Goal: Task Accomplishment & Management: Use online tool/utility

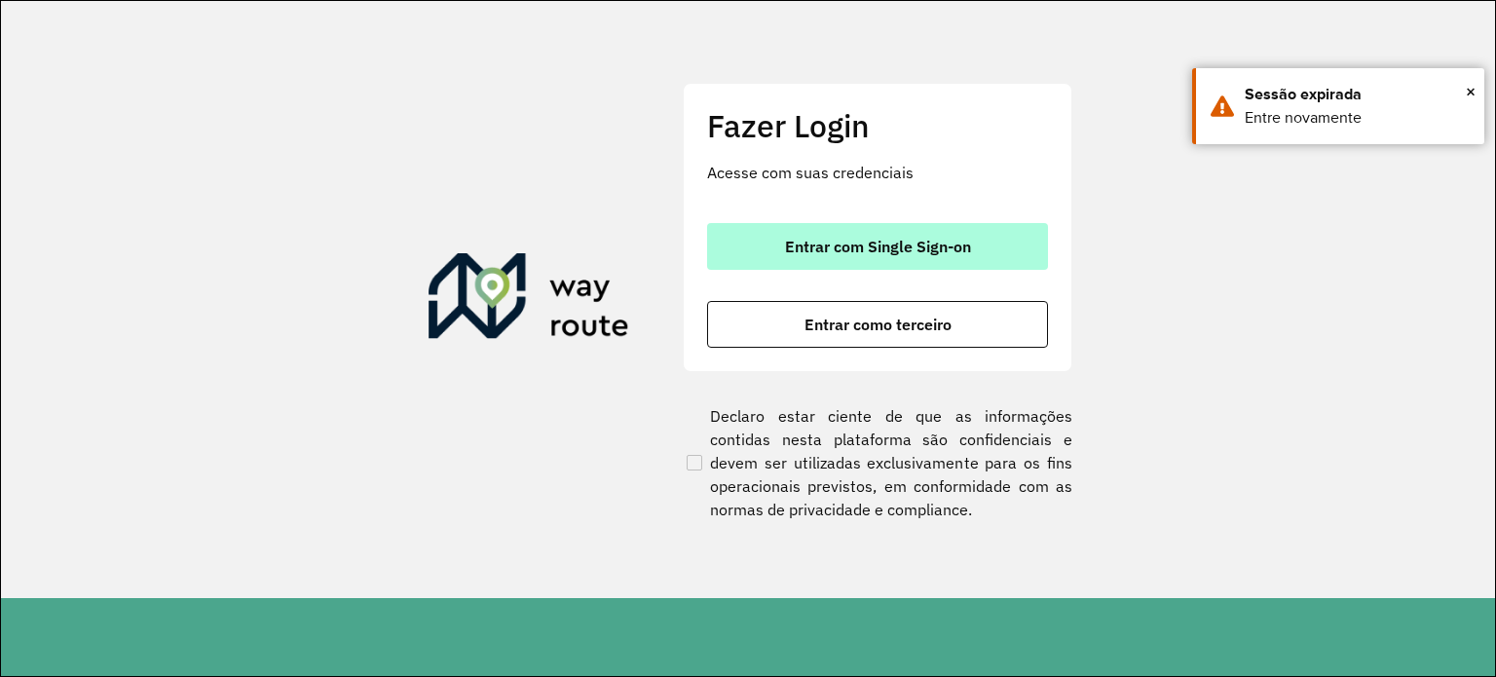
click at [820, 240] on span "Entrar com Single Sign-on" at bounding box center [878, 247] width 186 height 16
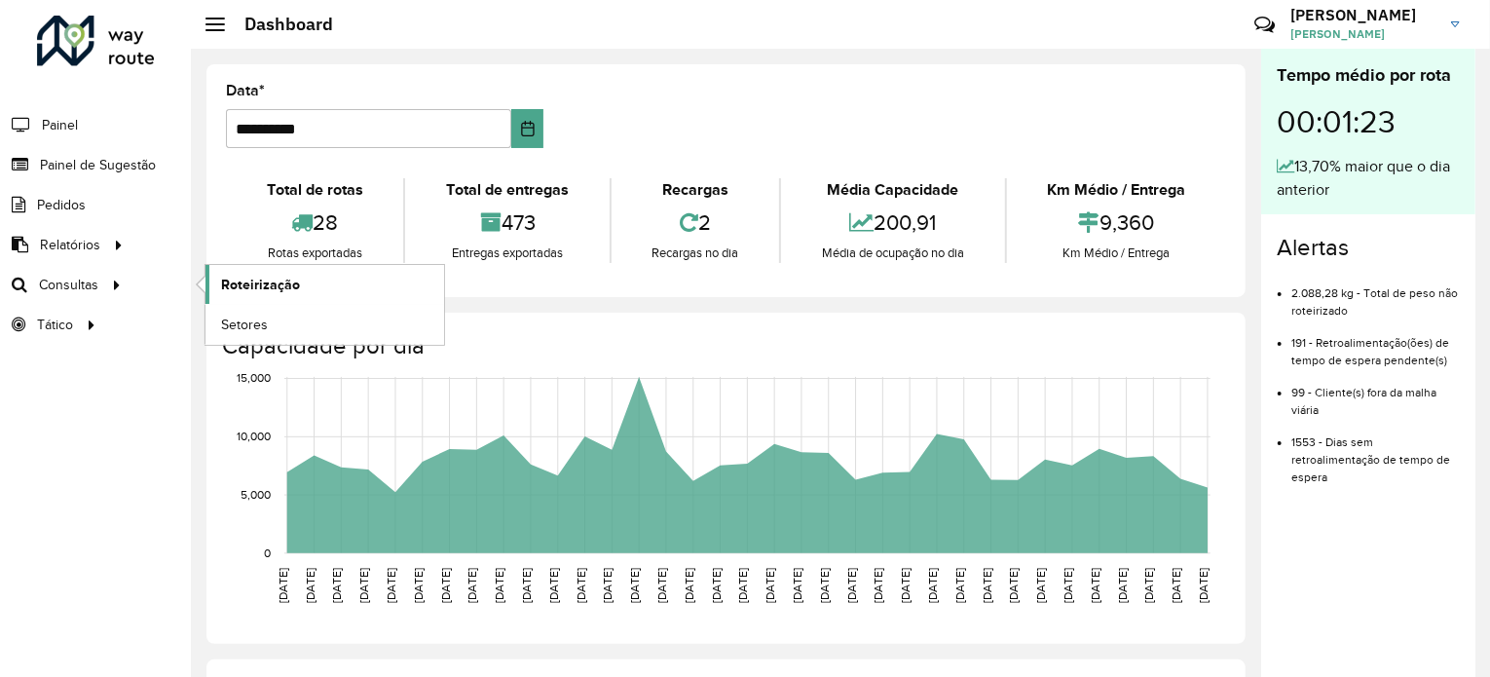
click at [234, 279] on span "Roteirização" at bounding box center [260, 285] width 79 height 20
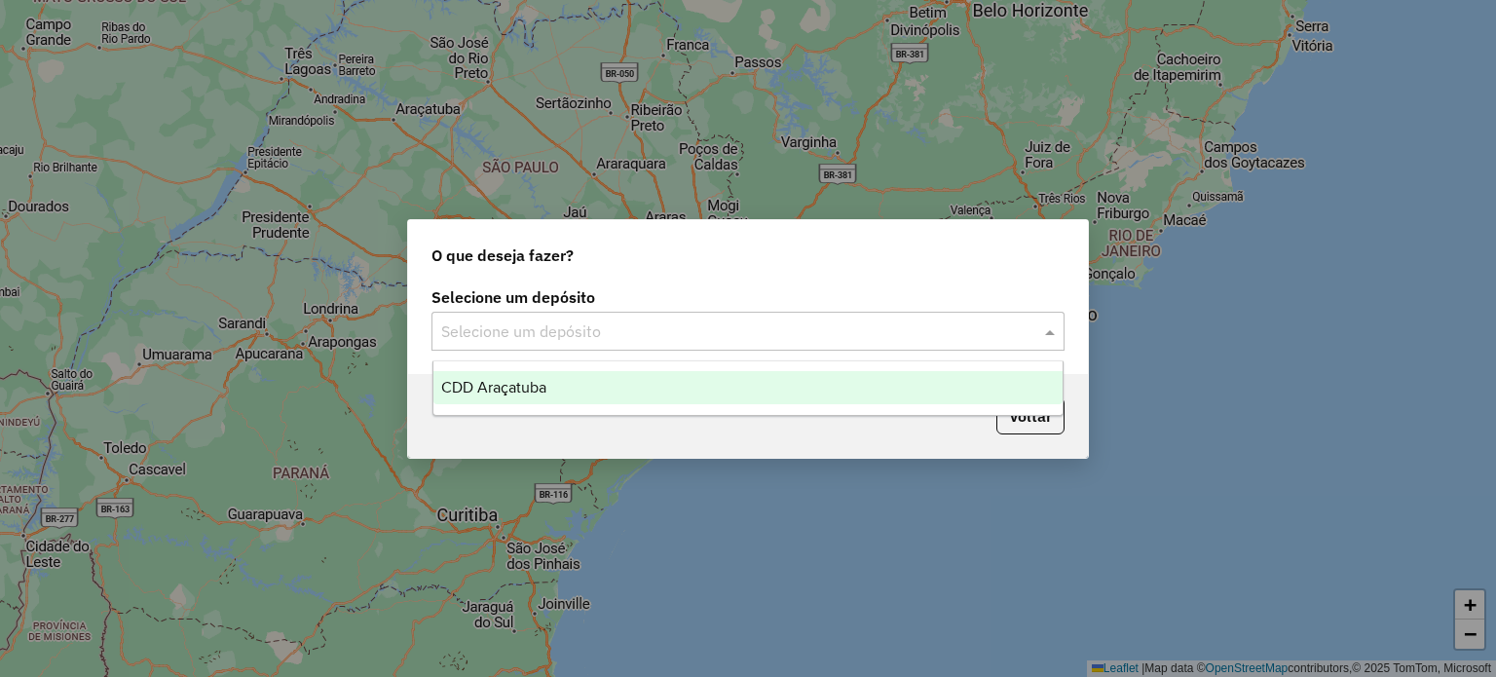
click at [1035, 328] on div at bounding box center [747, 330] width 633 height 25
click at [935, 385] on div "CDD Araçatuba" at bounding box center [748, 387] width 630 height 33
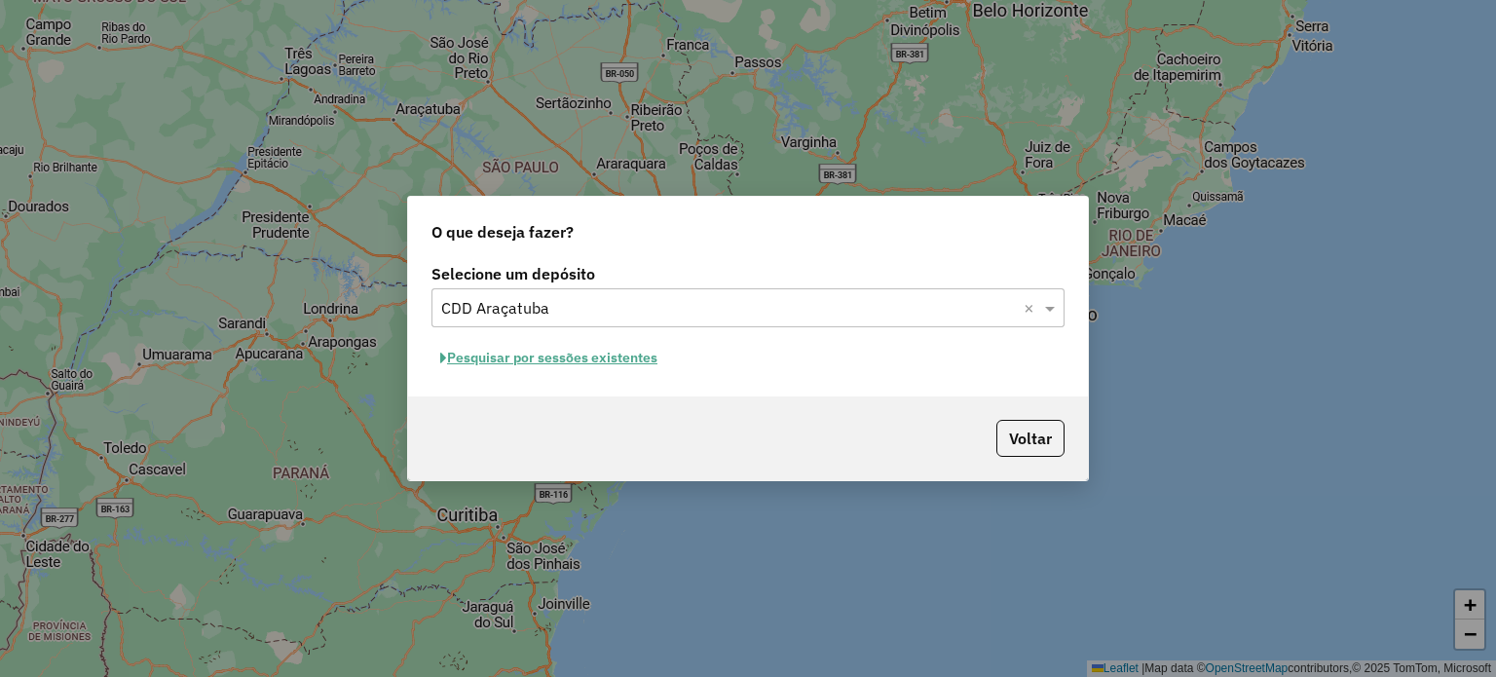
click at [557, 352] on button "Pesquisar por sessões existentes" at bounding box center [548, 358] width 235 height 30
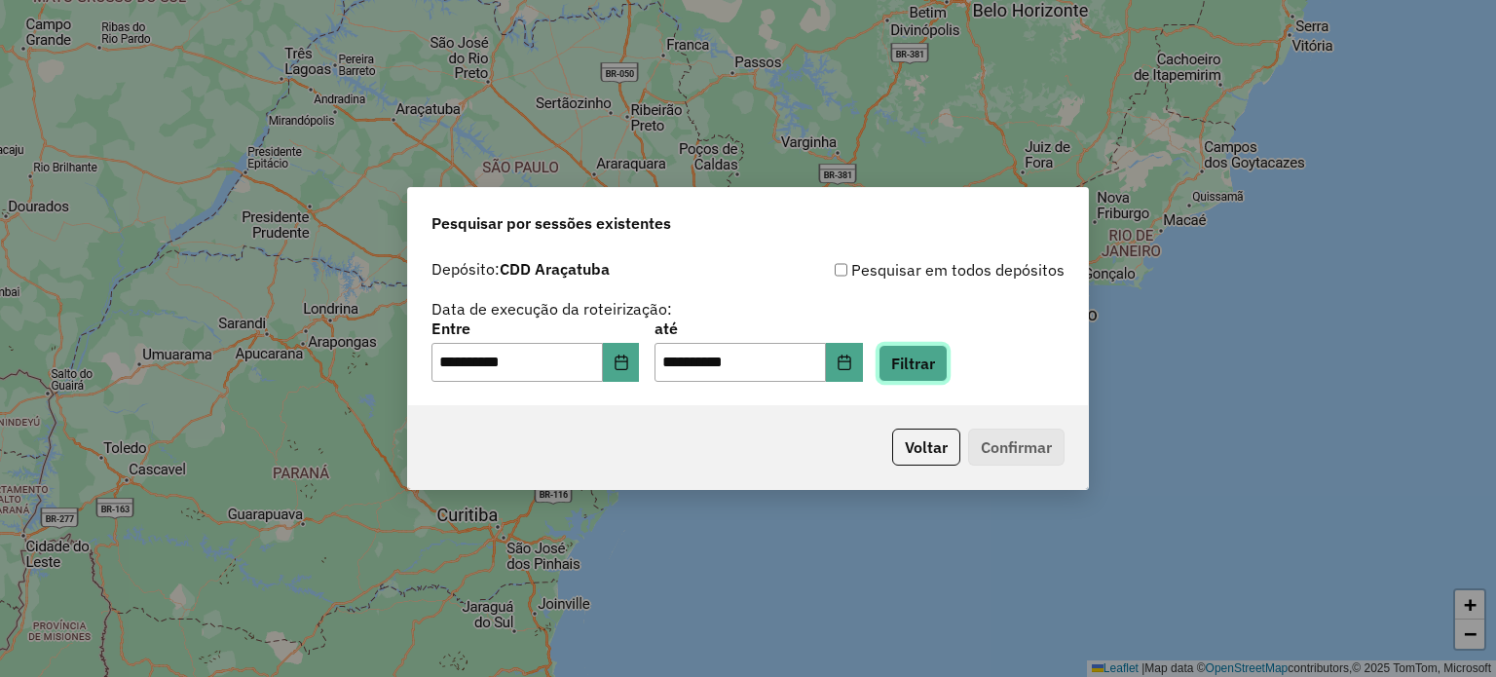
click at [926, 372] on button "Filtrar" at bounding box center [912, 363] width 69 height 37
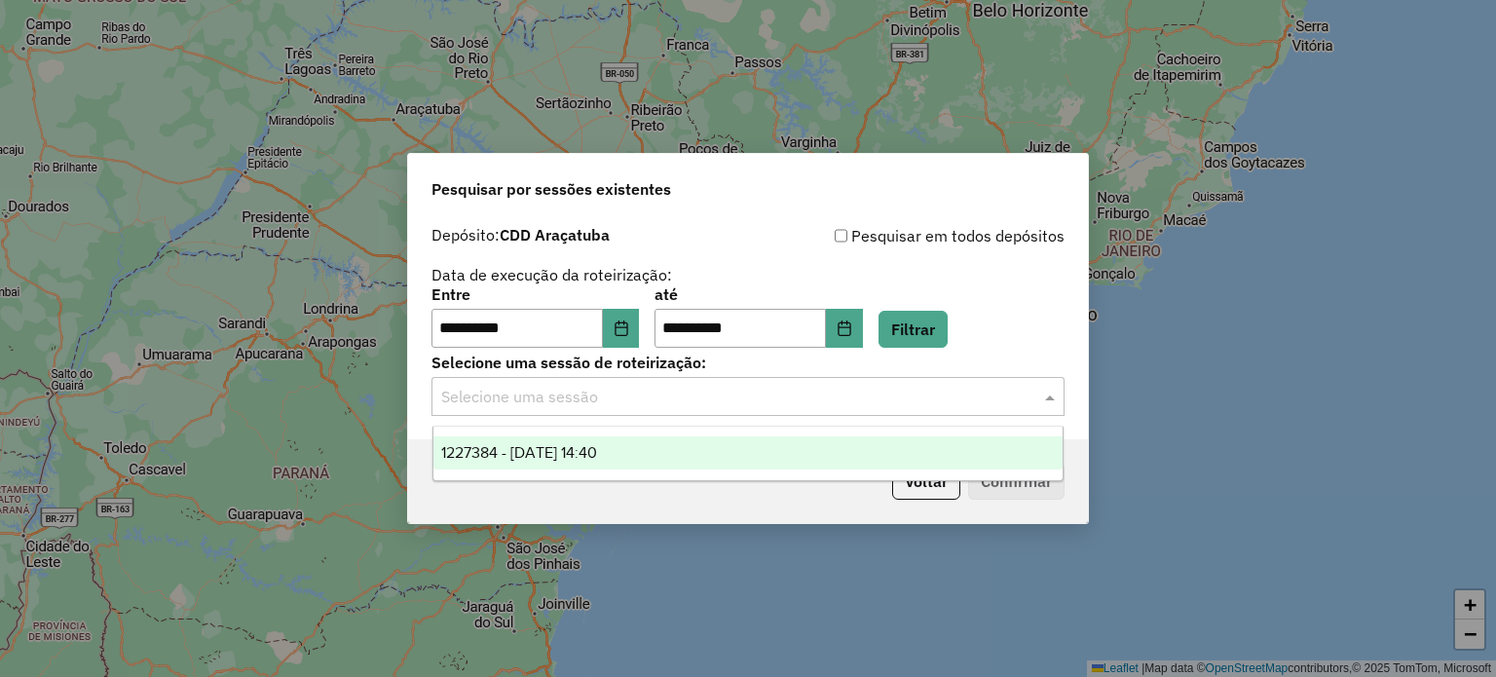
click at [927, 398] on input "text" at bounding box center [728, 397] width 575 height 23
click at [832, 449] on div "1227384 - 11/08/2025 14:40" at bounding box center [748, 452] width 630 height 33
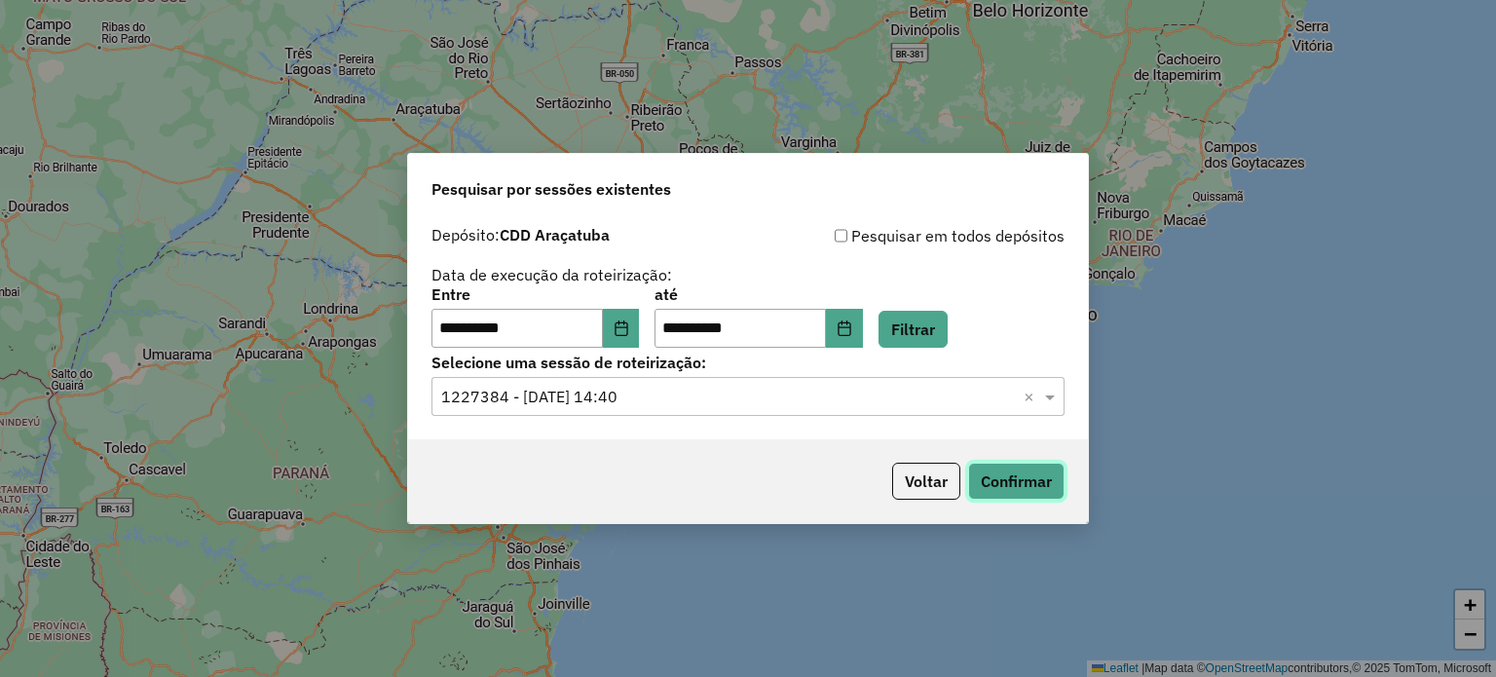
click at [1008, 466] on button "Confirmar" at bounding box center [1016, 481] width 96 height 37
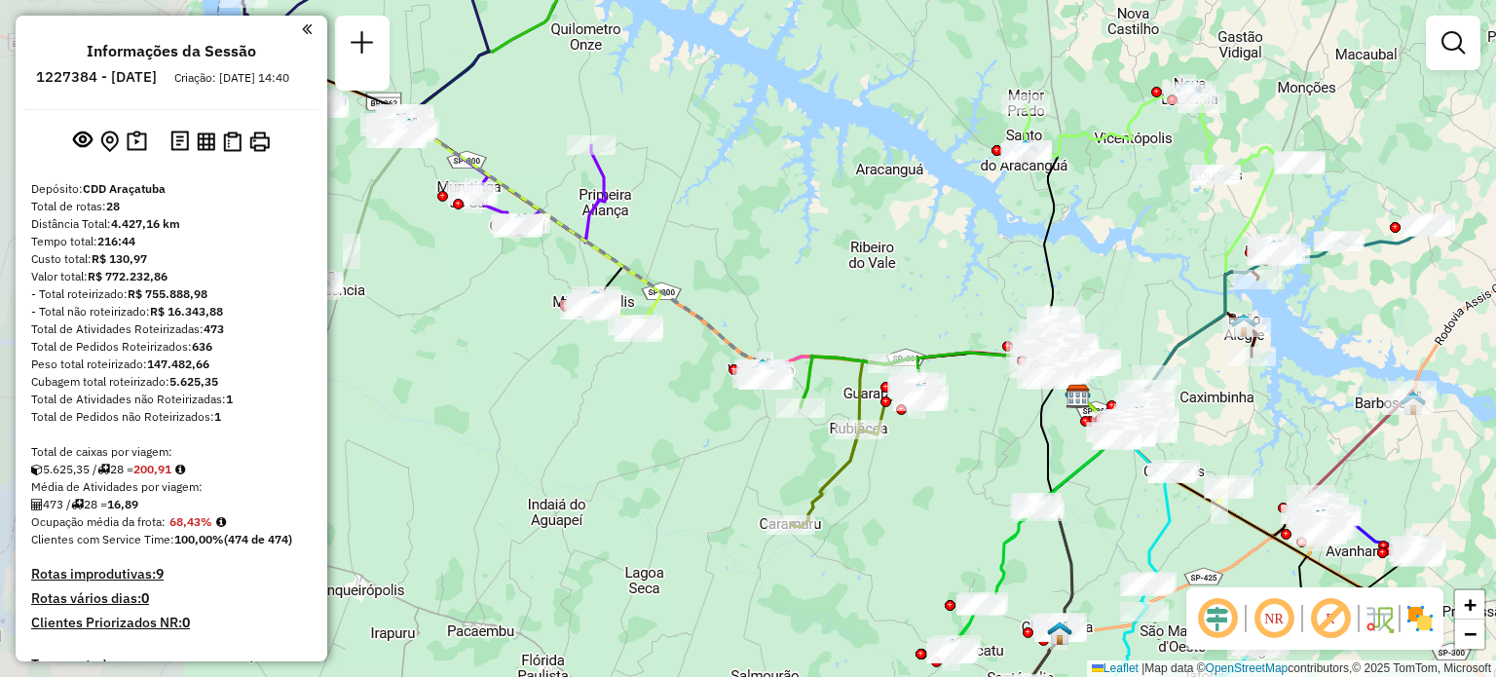
drag, startPoint x: 437, startPoint y: 184, endPoint x: 767, endPoint y: 241, distance: 335.1
click at [767, 241] on div "Janela de atendimento Grade de atendimento Capacidade Transportadoras Veículos …" at bounding box center [748, 338] width 1496 height 677
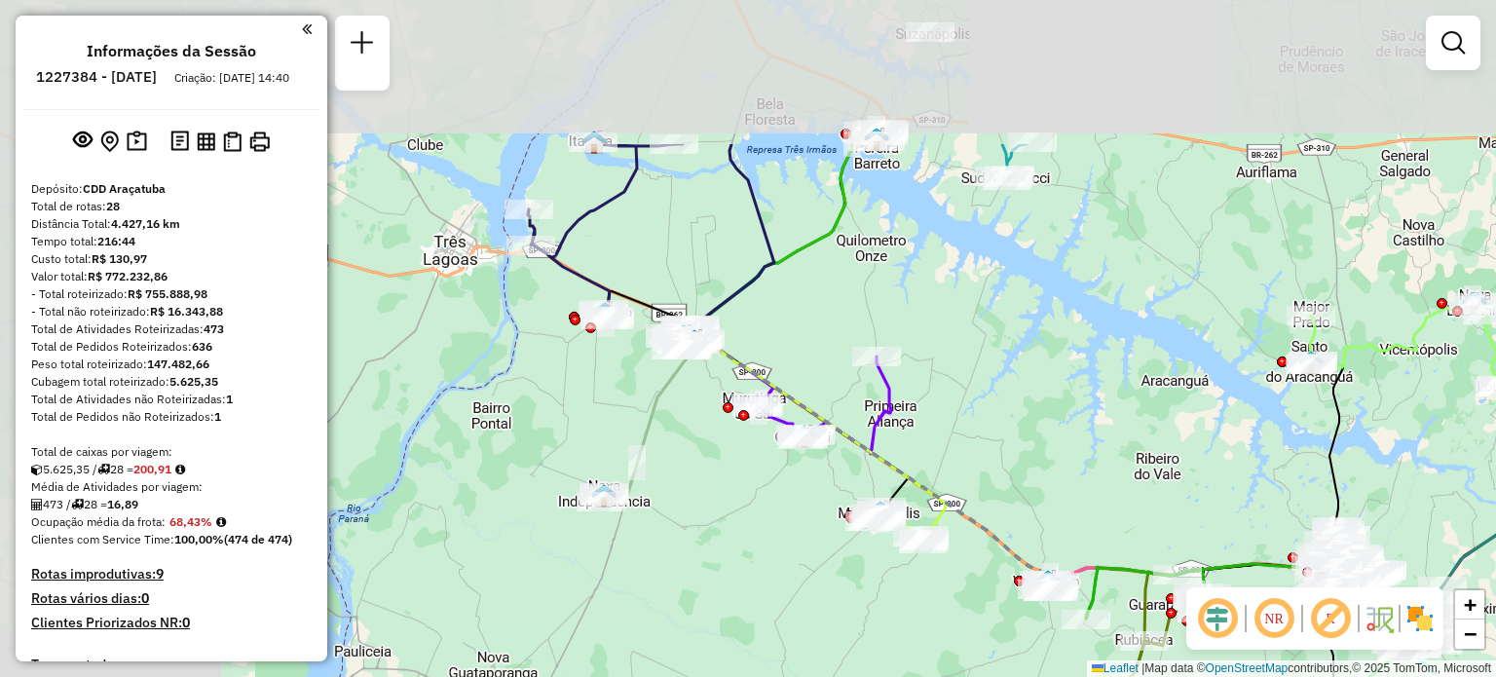
drag, startPoint x: 655, startPoint y: 122, endPoint x: 941, endPoint y: 333, distance: 355.0
click at [941, 333] on div "Janela de atendimento Grade de atendimento Capacidade Transportadoras Veículos …" at bounding box center [748, 338] width 1496 height 677
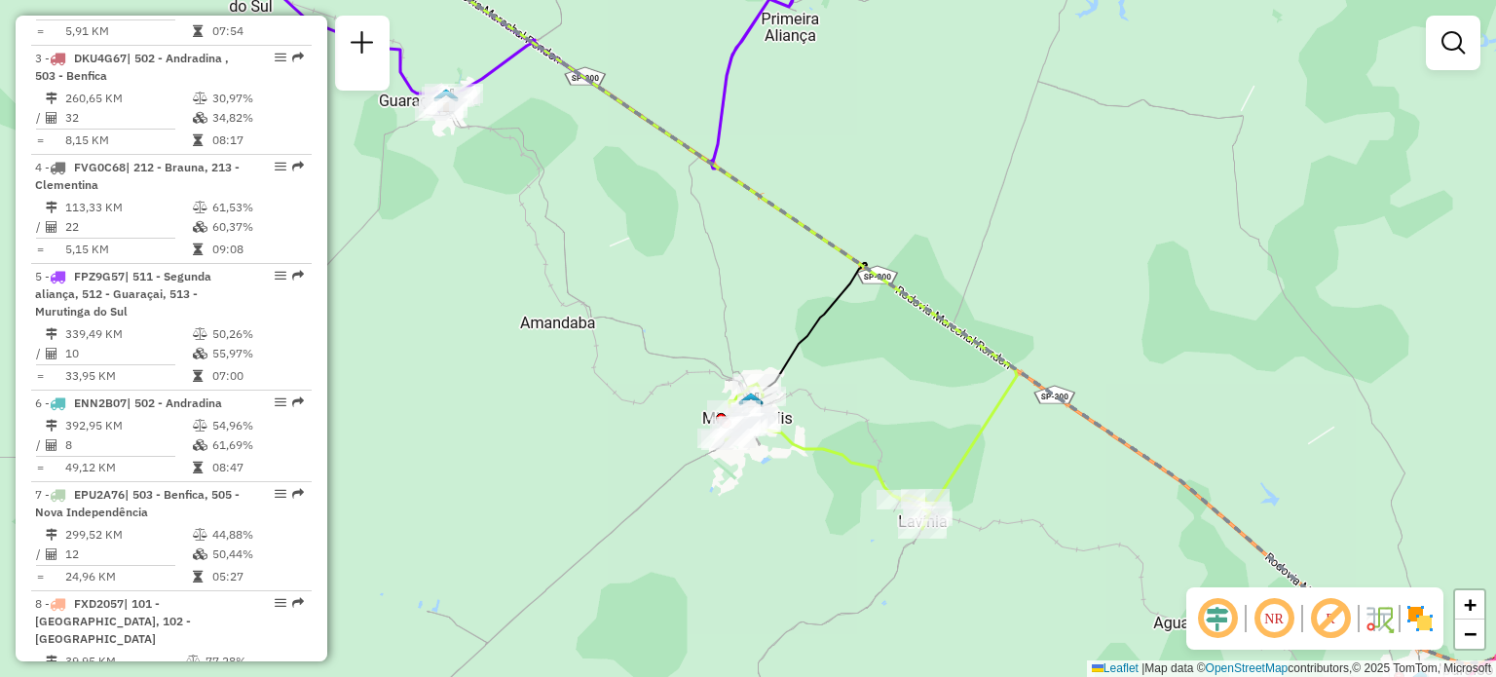
scroll to position [964, 0]
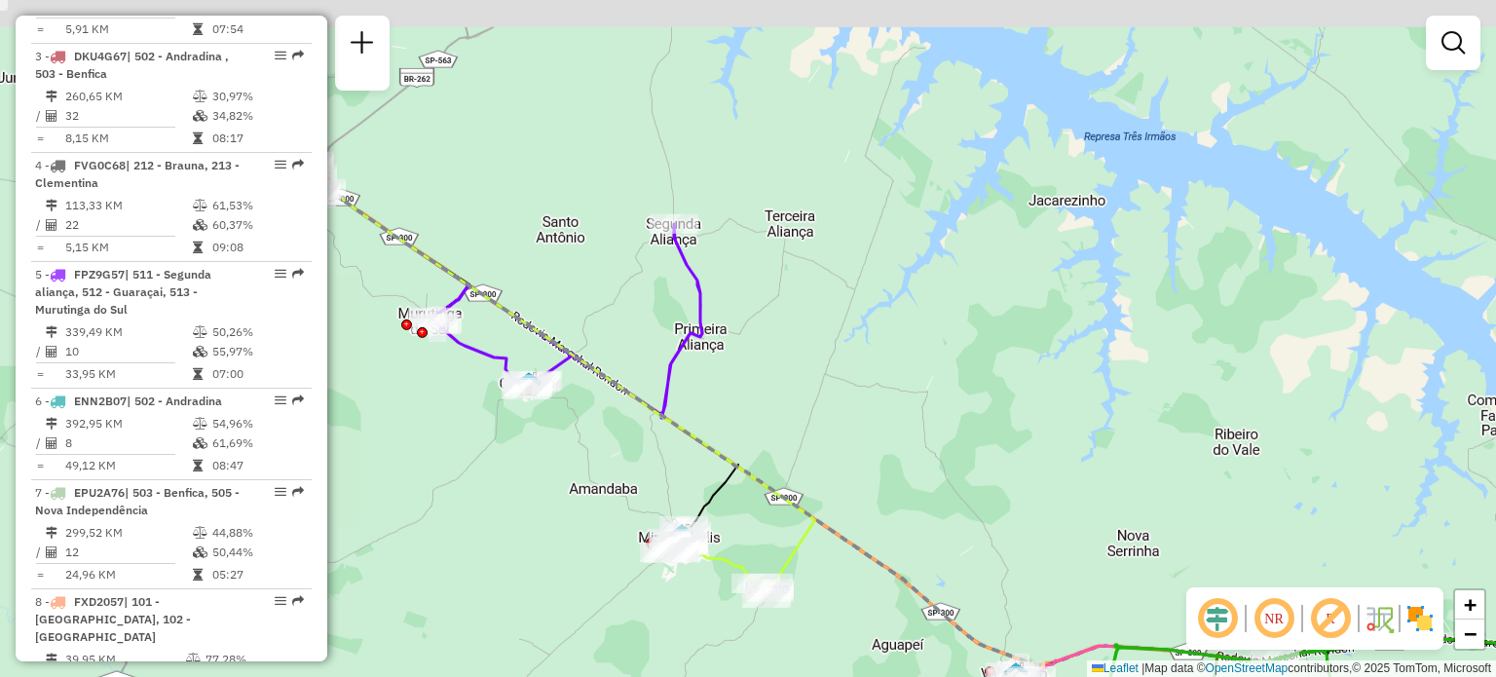
drag, startPoint x: 627, startPoint y: 217, endPoint x: 619, endPoint y: 443, distance: 226.0
click at [619, 443] on div "Janela de atendimento Grade de atendimento Capacidade Transportadoras Veículos …" at bounding box center [748, 338] width 1496 height 677
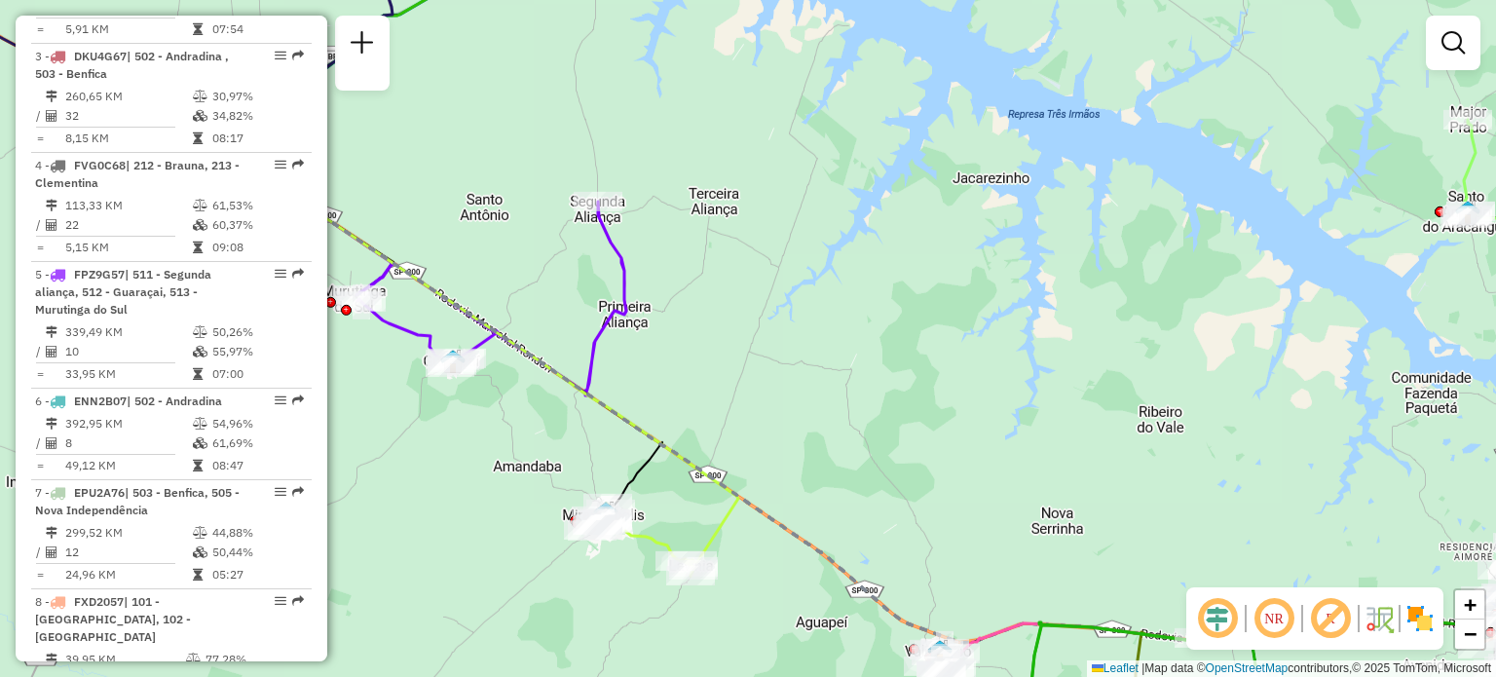
drag, startPoint x: 421, startPoint y: 420, endPoint x: 686, endPoint y: 474, distance: 270.4
click at [686, 474] on div "Janela de atendimento Grade de atendimento Capacidade Transportadoras Veículos …" at bounding box center [748, 338] width 1496 height 677
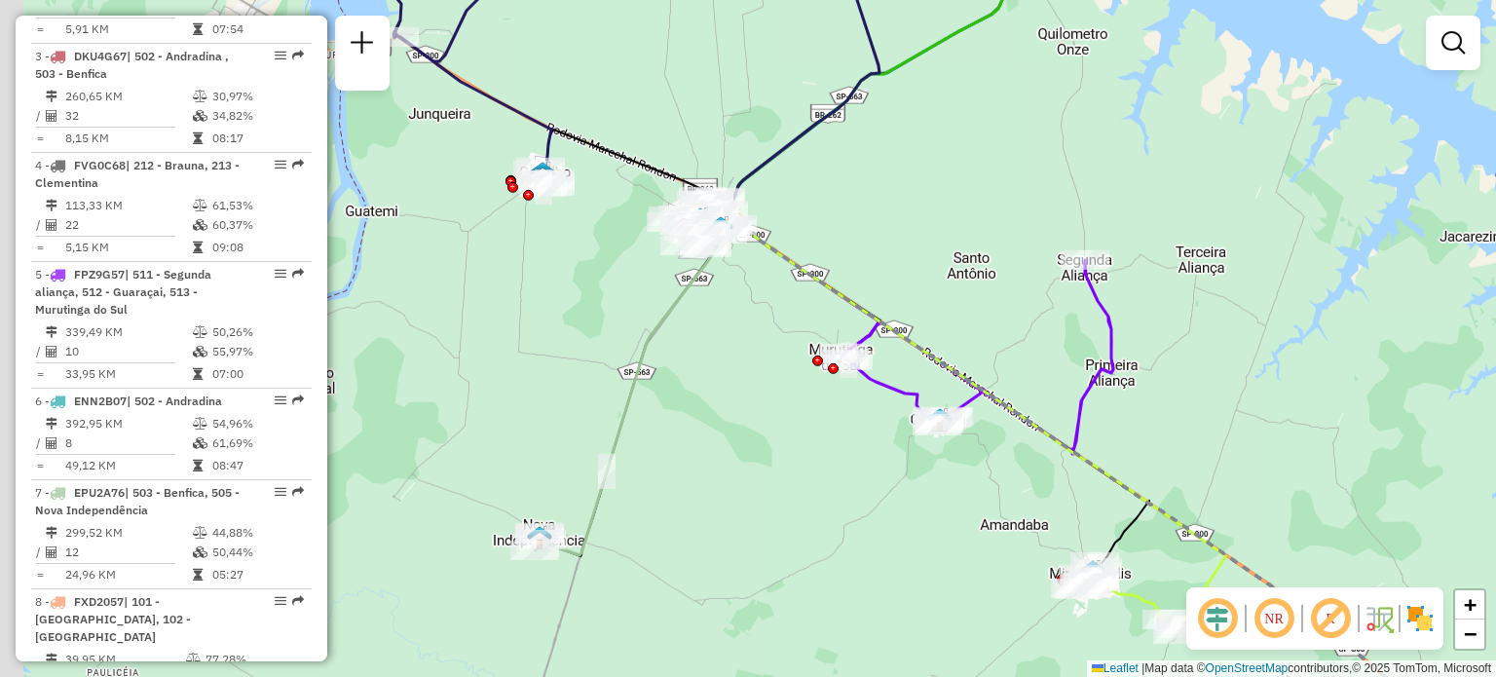
drag, startPoint x: 447, startPoint y: 501, endPoint x: 934, endPoint y: 560, distance: 490.4
click at [934, 560] on div "Janela de atendimento Grade de atendimento Capacidade Transportadoras Veículos …" at bounding box center [748, 338] width 1496 height 677
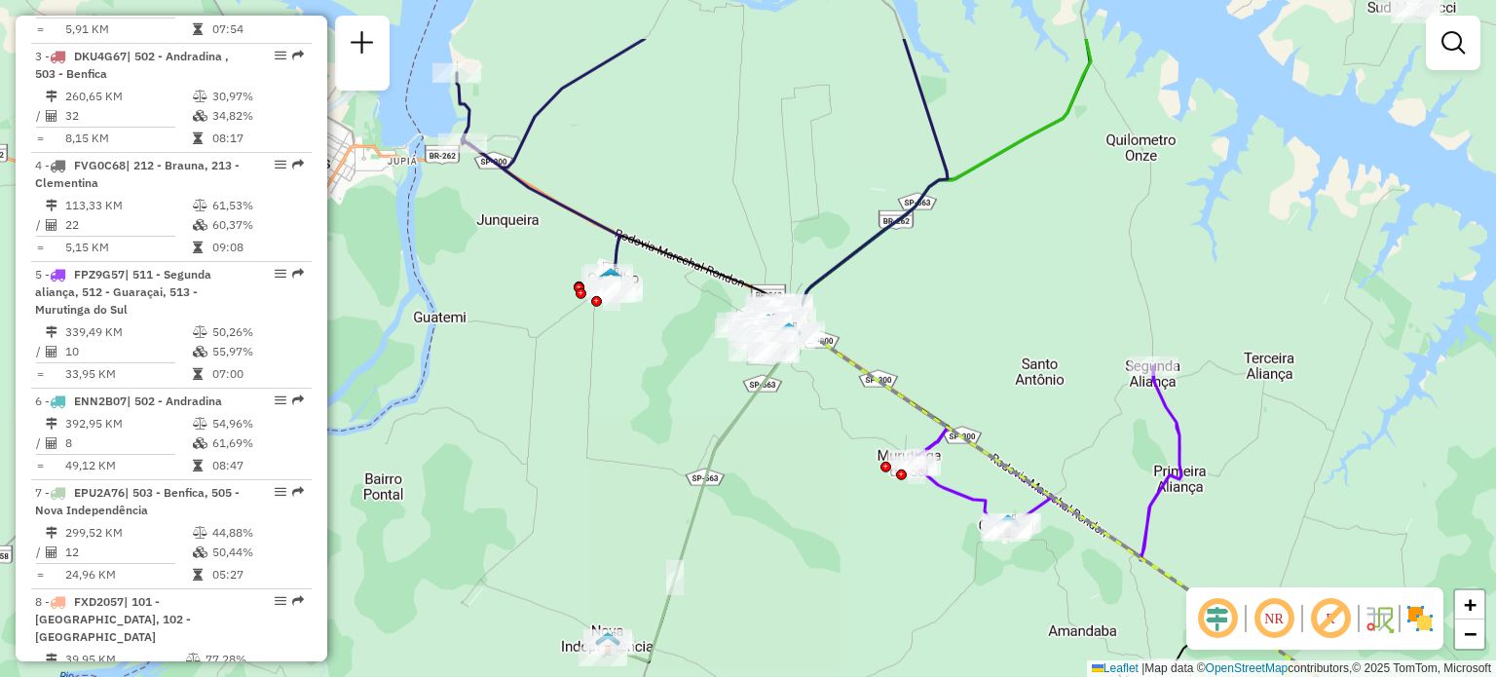
drag, startPoint x: 708, startPoint y: 610, endPoint x: 776, endPoint y: 716, distance: 126.1
click at [776, 676] on html "Aguarde... Pop-up bloqueado! Seu navegador bloqueou automáticamente a abertura …" at bounding box center [748, 338] width 1496 height 677
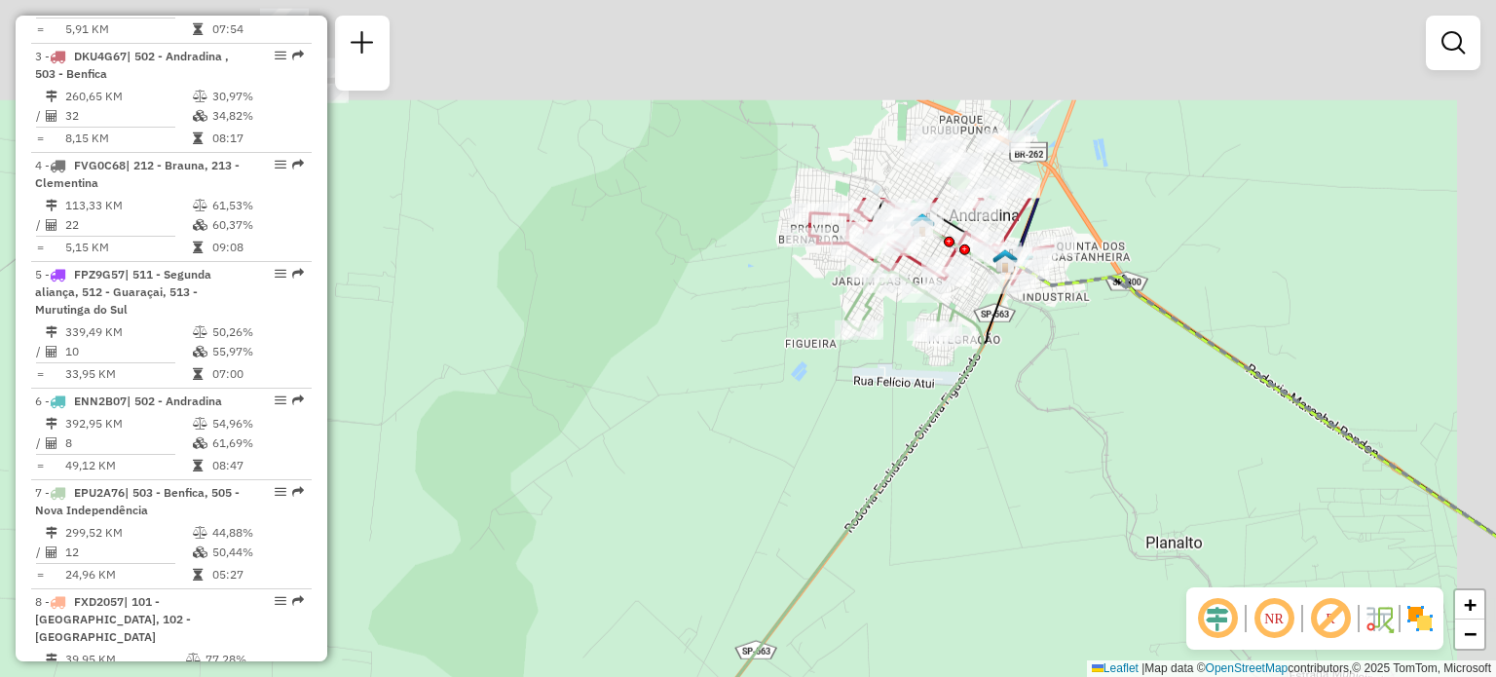
drag, startPoint x: 723, startPoint y: 389, endPoint x: 606, endPoint y: 653, distance: 289.5
click at [606, 653] on div "Janela de atendimento Grade de atendimento Capacidade Transportadoras Veículos …" at bounding box center [748, 338] width 1496 height 677
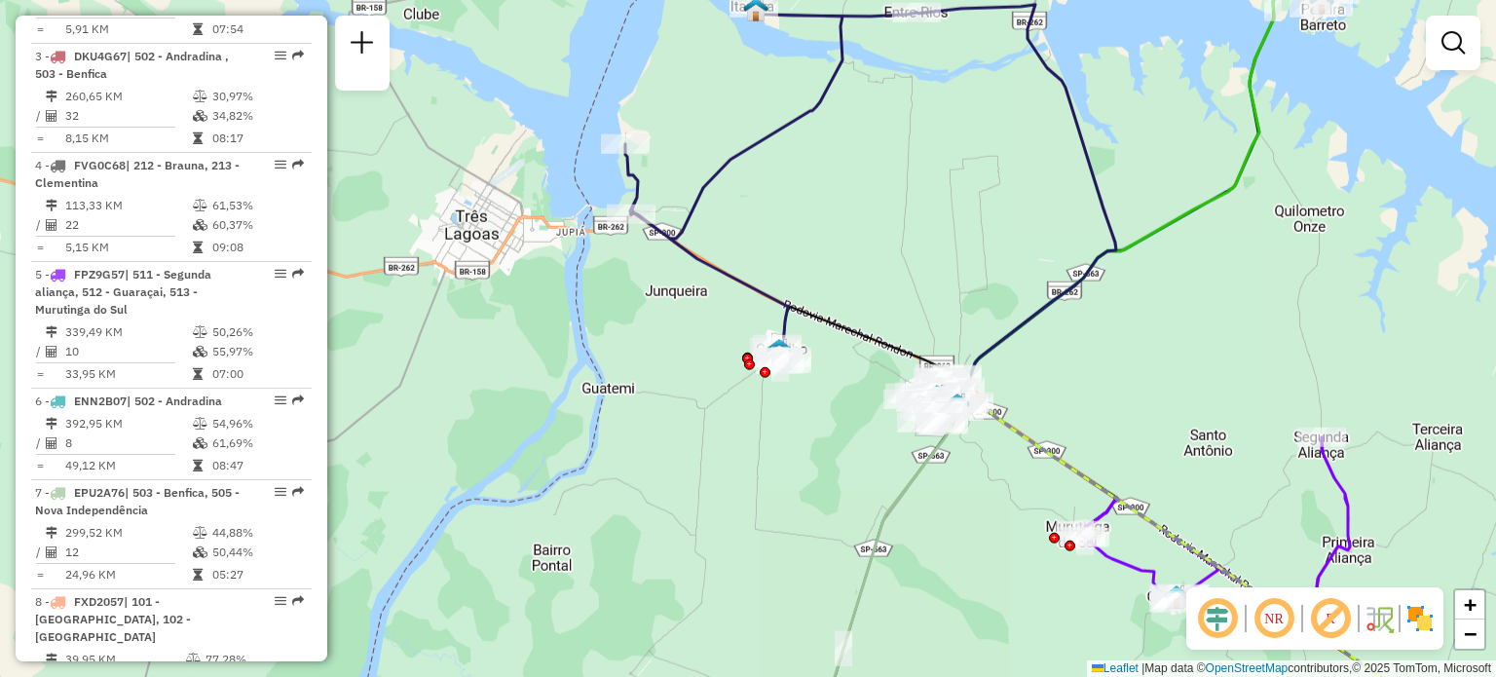
drag, startPoint x: 1107, startPoint y: 501, endPoint x: 983, endPoint y: 509, distance: 124.0
click at [983, 509] on div "Janela de atendimento Grade de atendimento Capacidade Transportadoras Veículos …" at bounding box center [748, 338] width 1496 height 677
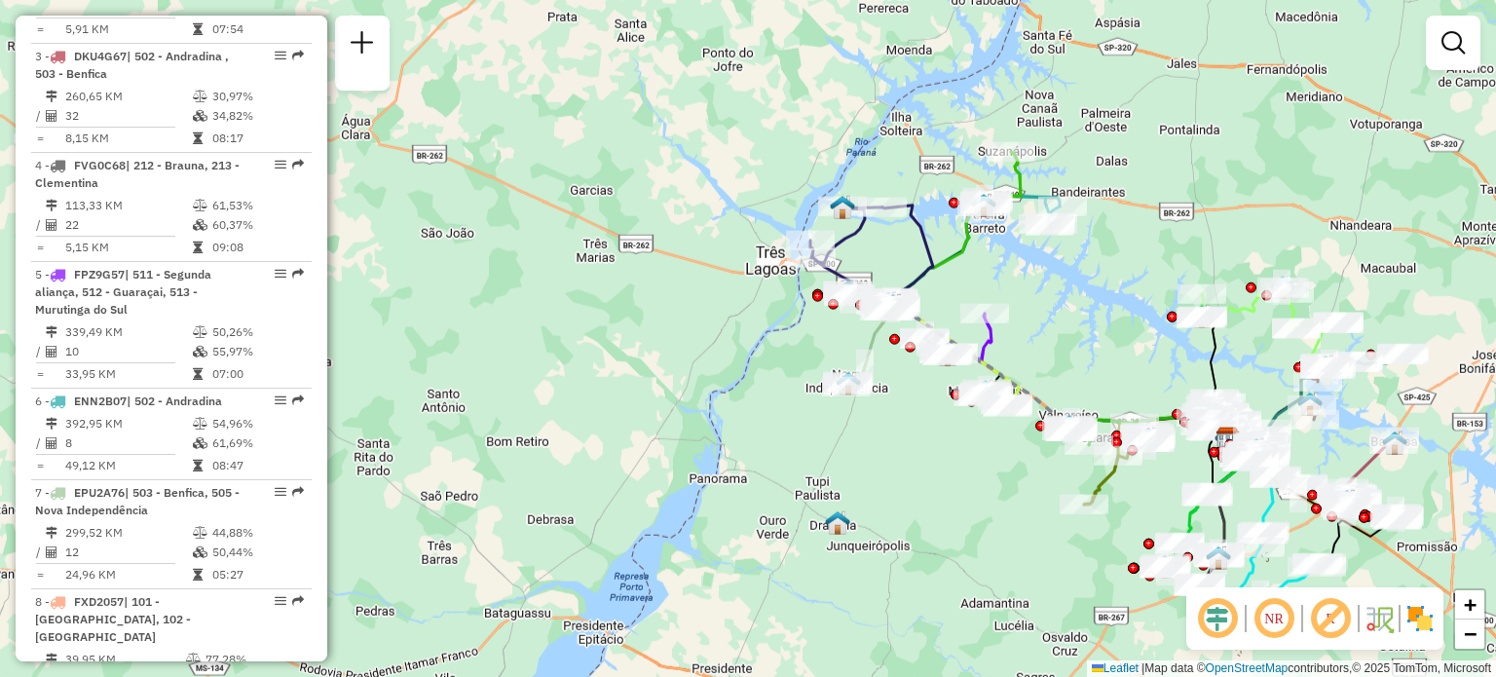
drag, startPoint x: 1056, startPoint y: 194, endPoint x: 1031, endPoint y: 265, distance: 75.1
click at [1031, 265] on div "Janela de atendimento Grade de atendimento Capacidade Transportadoras Veículos …" at bounding box center [748, 338] width 1496 height 677
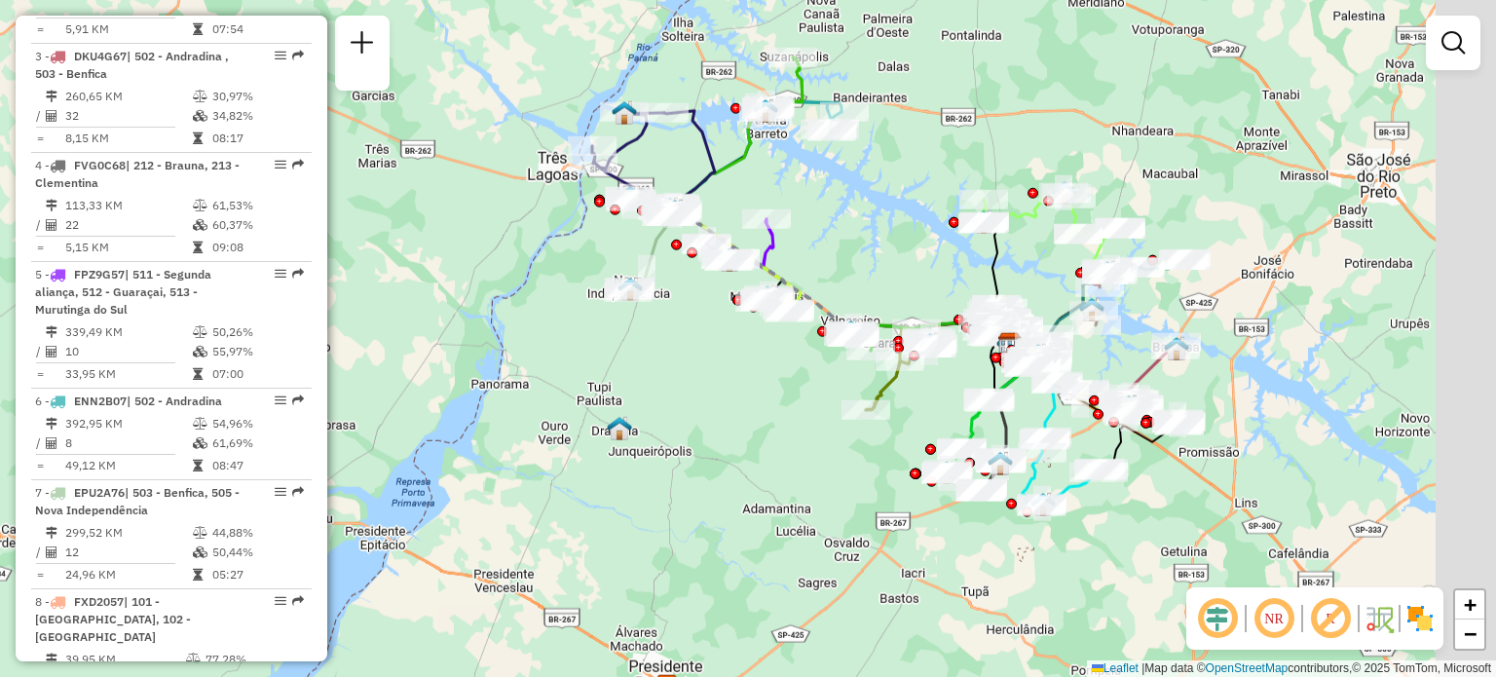
drag, startPoint x: 1100, startPoint y: 377, endPoint x: 881, endPoint y: 280, distance: 239.4
click at [881, 280] on div "Janela de atendimento Grade de atendimento Capacidade Transportadoras Veículos …" at bounding box center [748, 338] width 1496 height 677
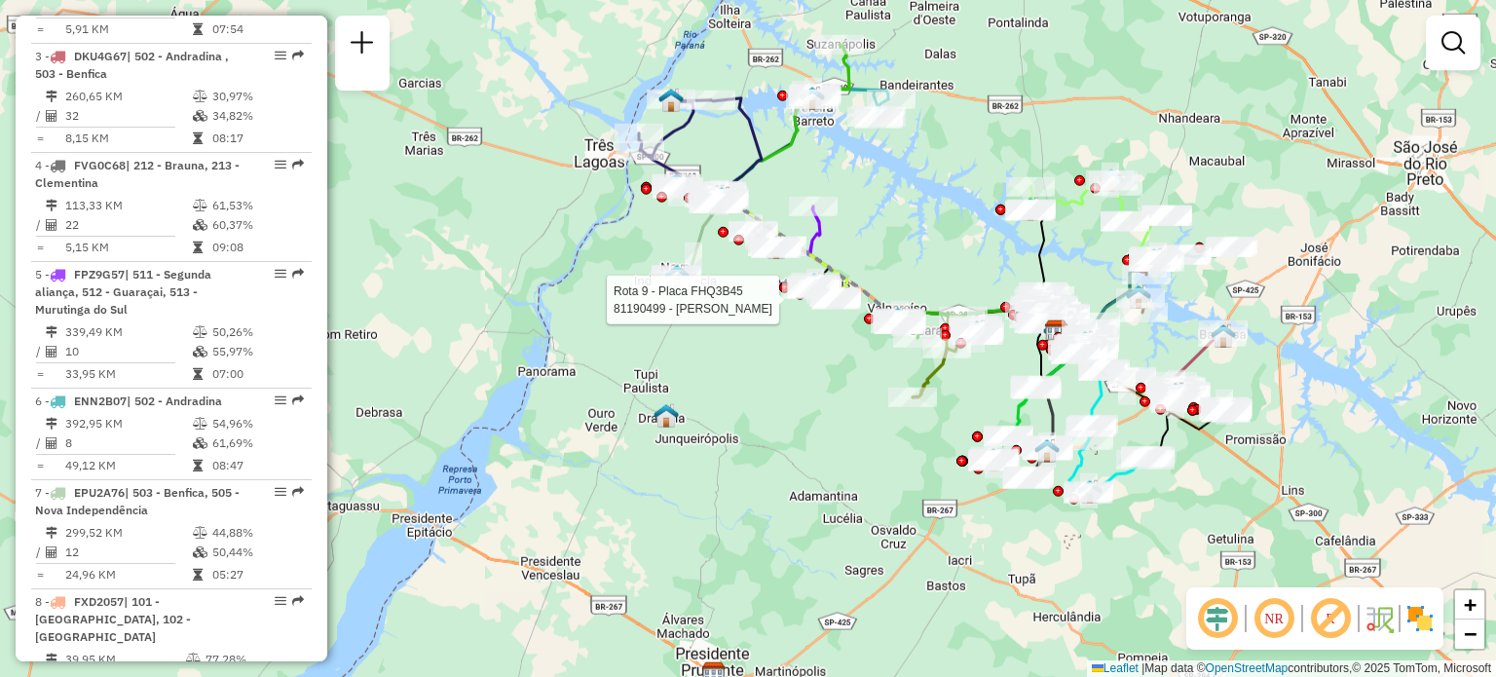
select select "**********"
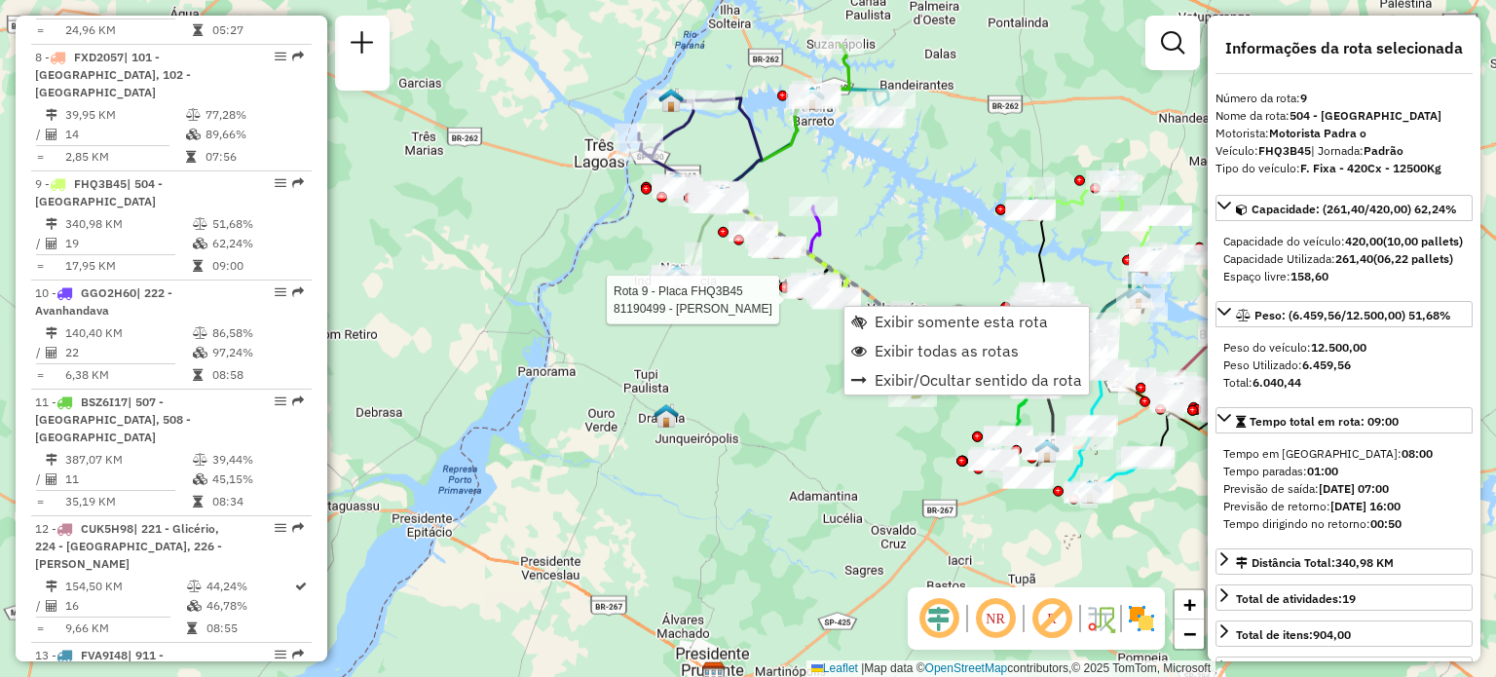
scroll to position [1644, 0]
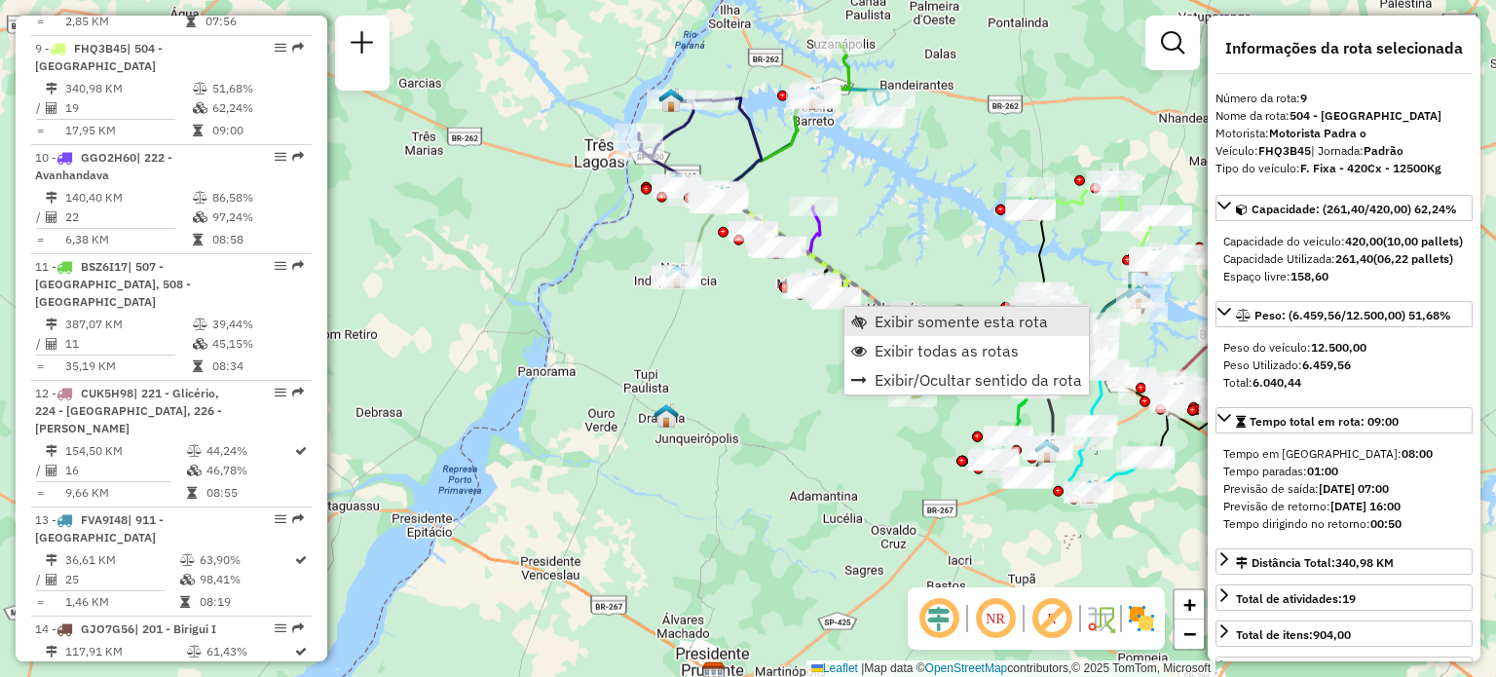
click at [866, 314] on span "Exibir somente esta rota" at bounding box center [859, 322] width 16 height 16
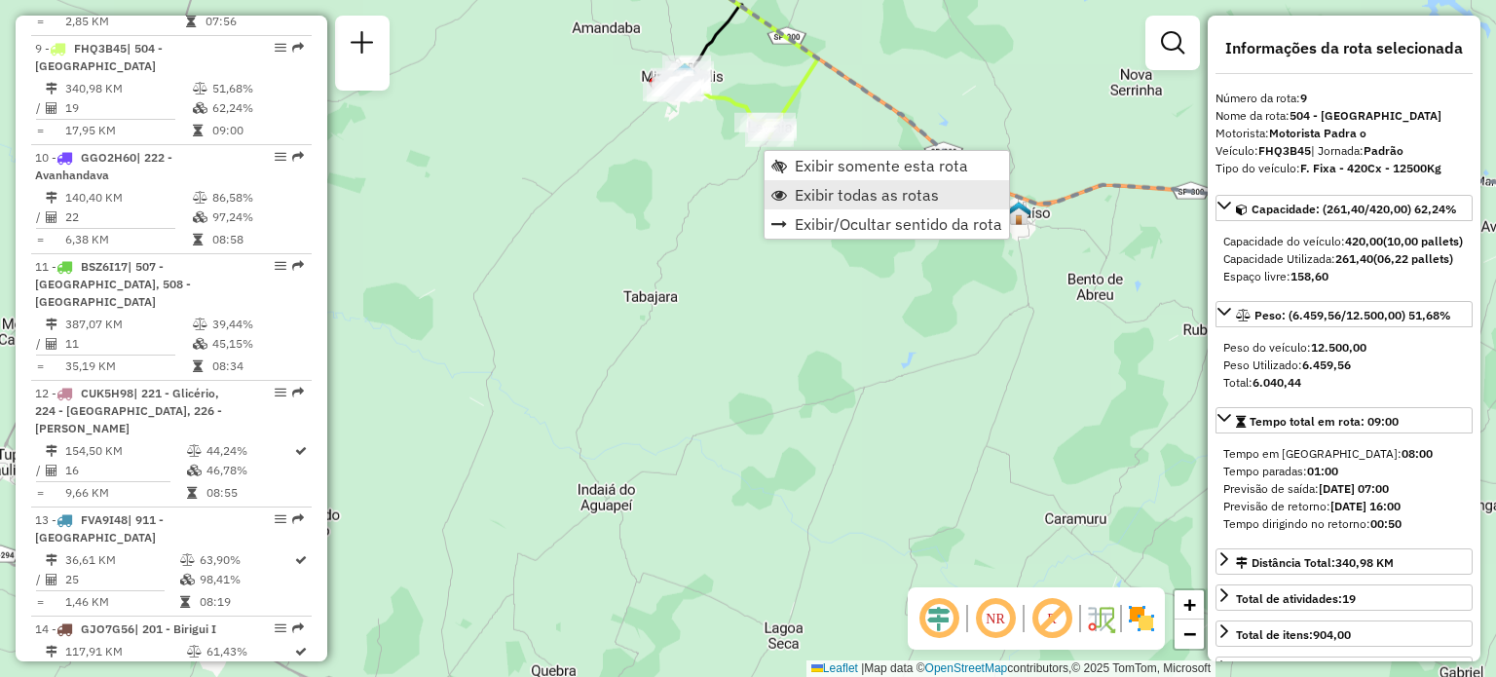
click at [830, 194] on span "Exibir todas as rotas" at bounding box center [867, 195] width 144 height 16
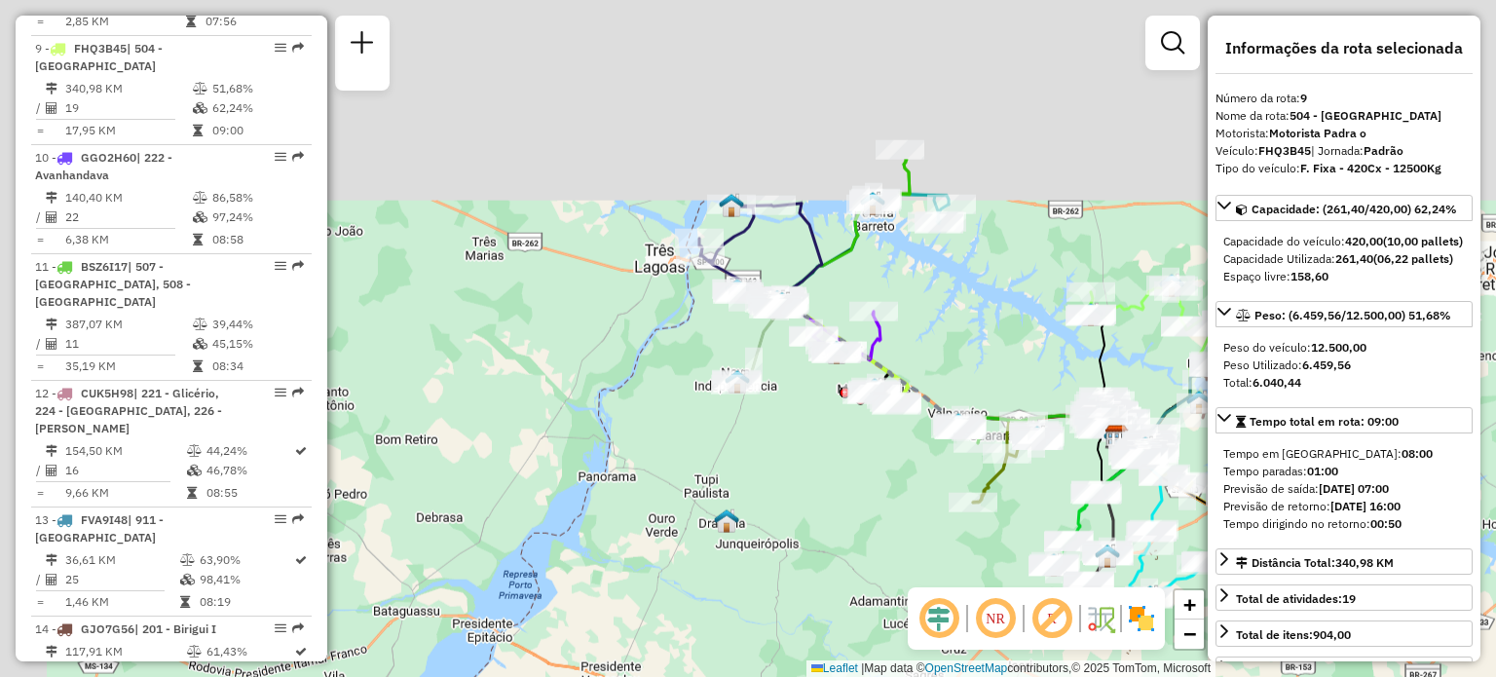
drag, startPoint x: 686, startPoint y: 185, endPoint x: 776, endPoint y: 424, distance: 254.8
click at [776, 424] on div "Janela de atendimento Grade de atendimento Capacidade Transportadoras Veículos …" at bounding box center [748, 338] width 1496 height 677
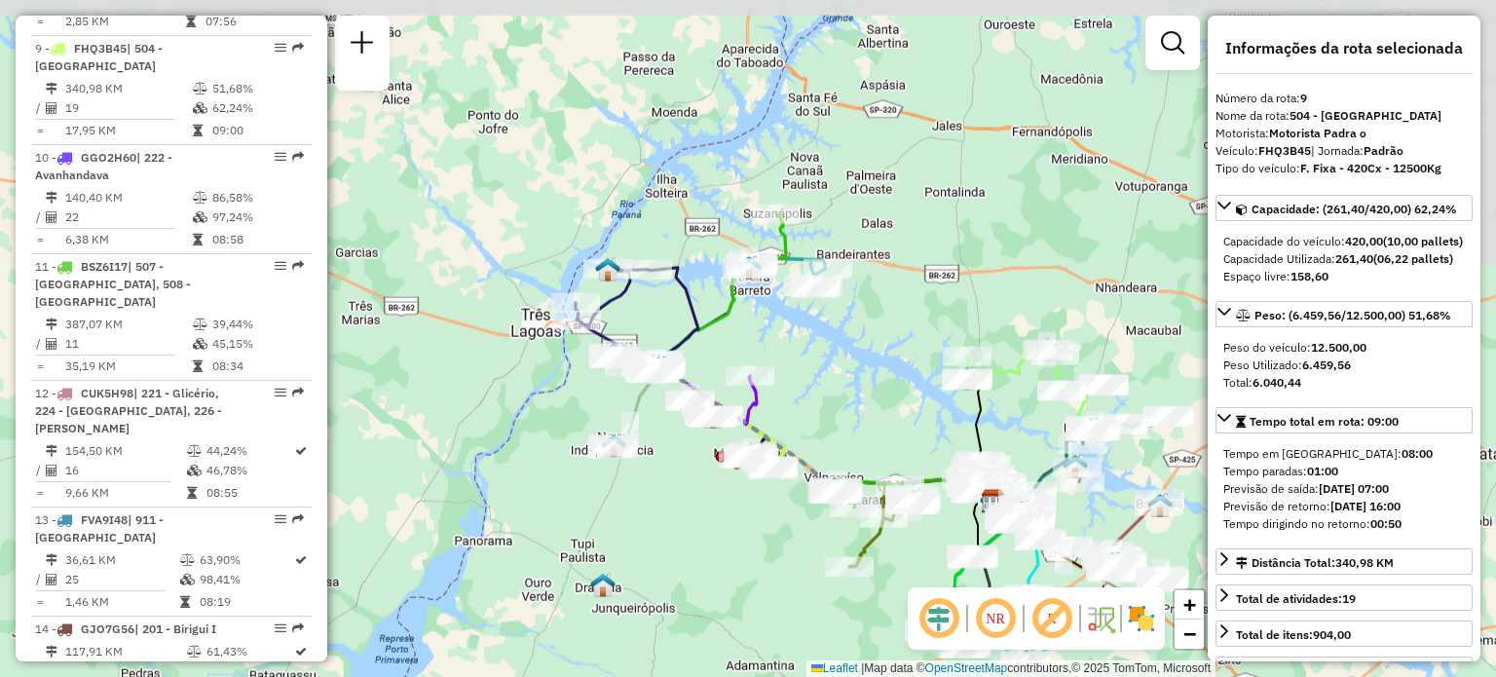
drag, startPoint x: 844, startPoint y: 500, endPoint x: 711, endPoint y: 552, distance: 143.4
click at [711, 552] on div "Janela de atendimento Grade de atendimento Capacidade Transportadoras Veículos …" at bounding box center [748, 338] width 1496 height 677
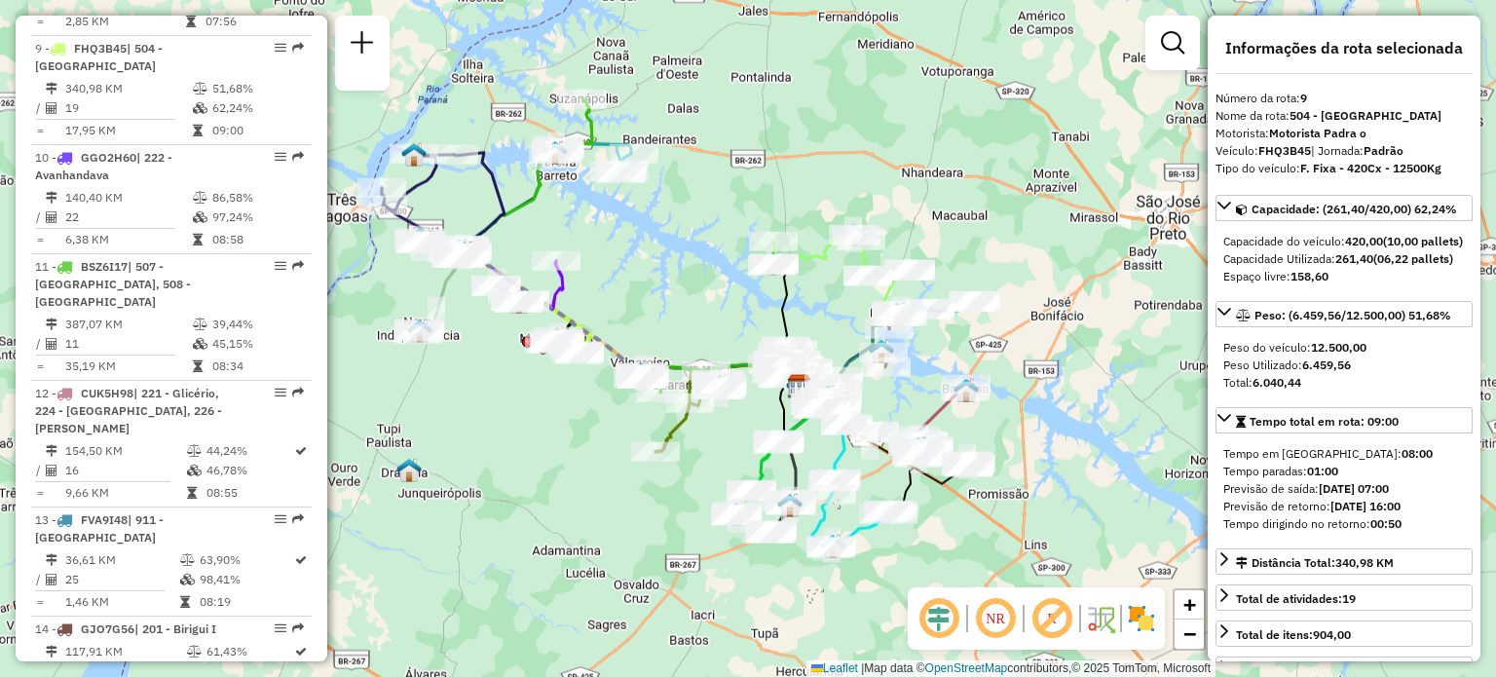
drag, startPoint x: 767, startPoint y: 622, endPoint x: 575, endPoint y: 506, distance: 224.1
click at [575, 506] on div "Janela de atendimento Grade de atendimento Capacidade Transportadoras Veículos …" at bounding box center [748, 338] width 1496 height 677
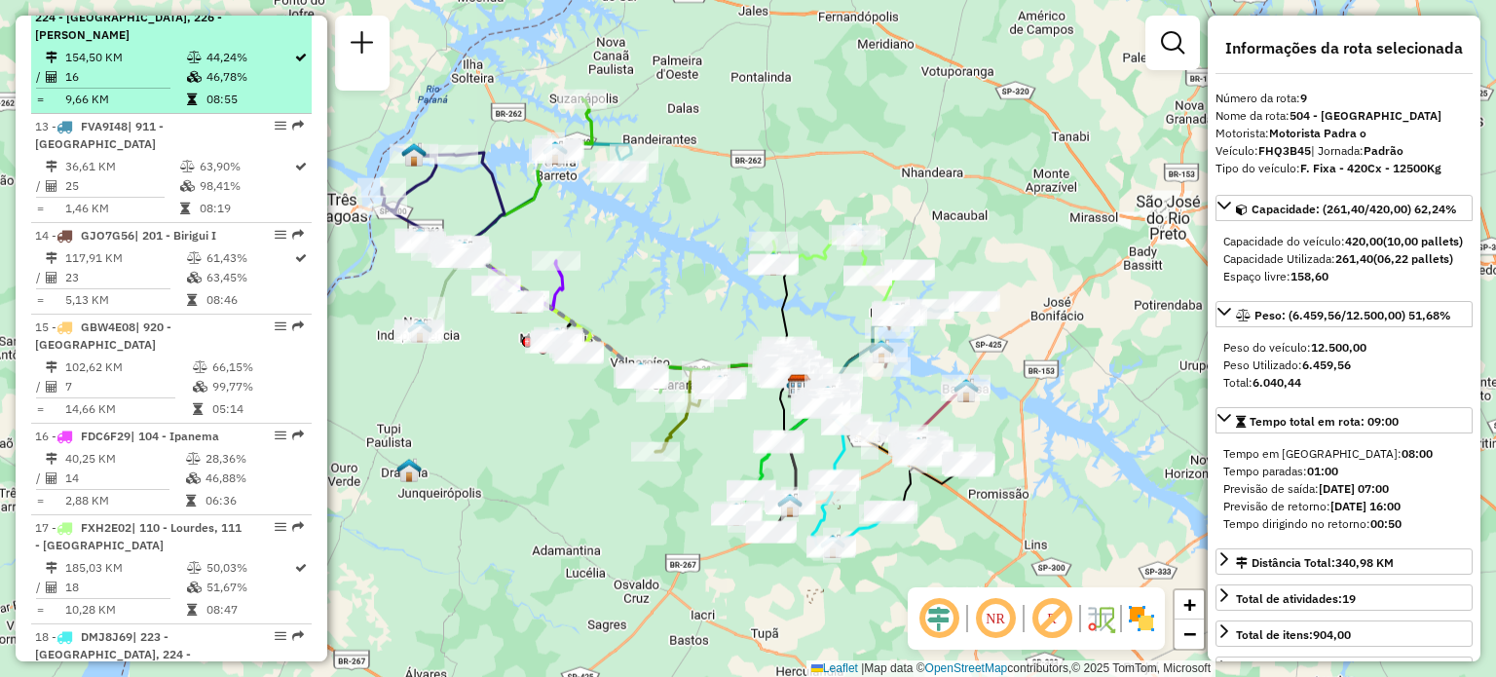
scroll to position [2039, 0]
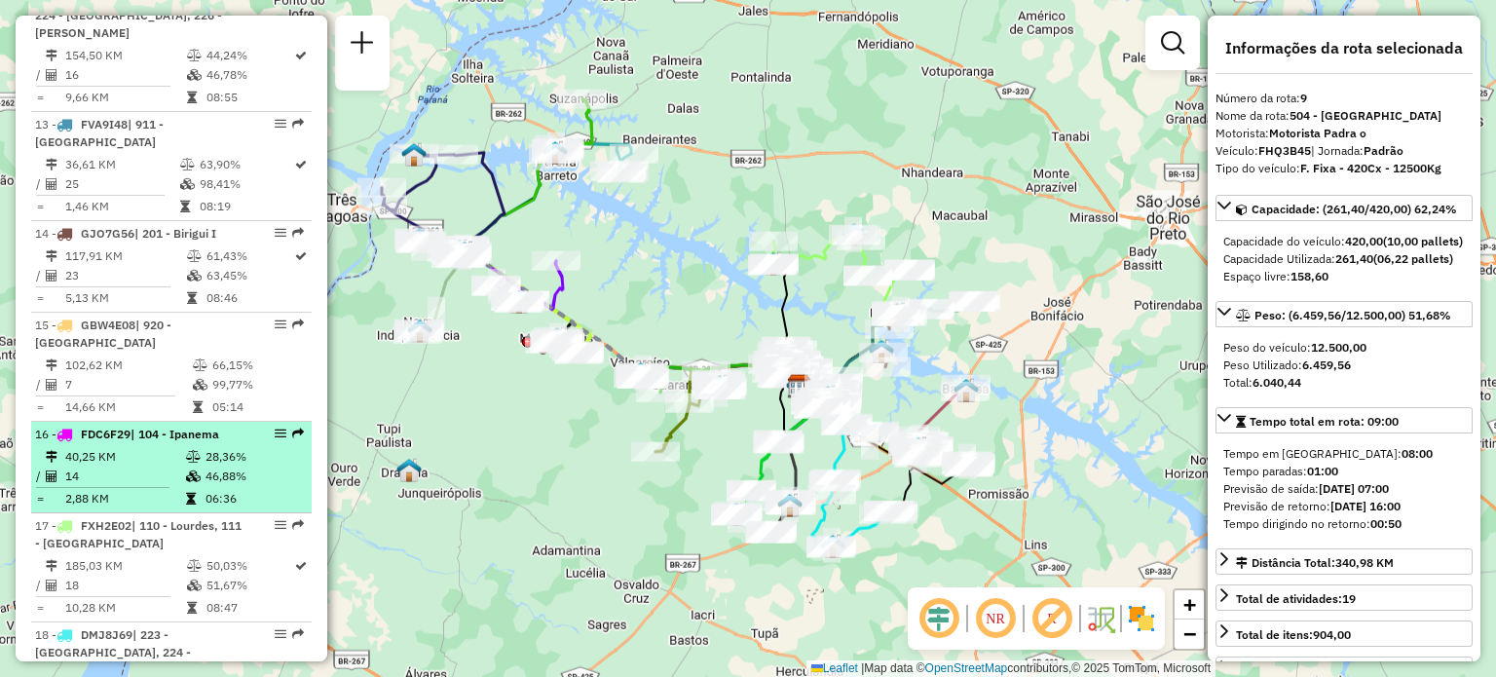
click at [275, 427] on em at bounding box center [281, 433] width 12 height 12
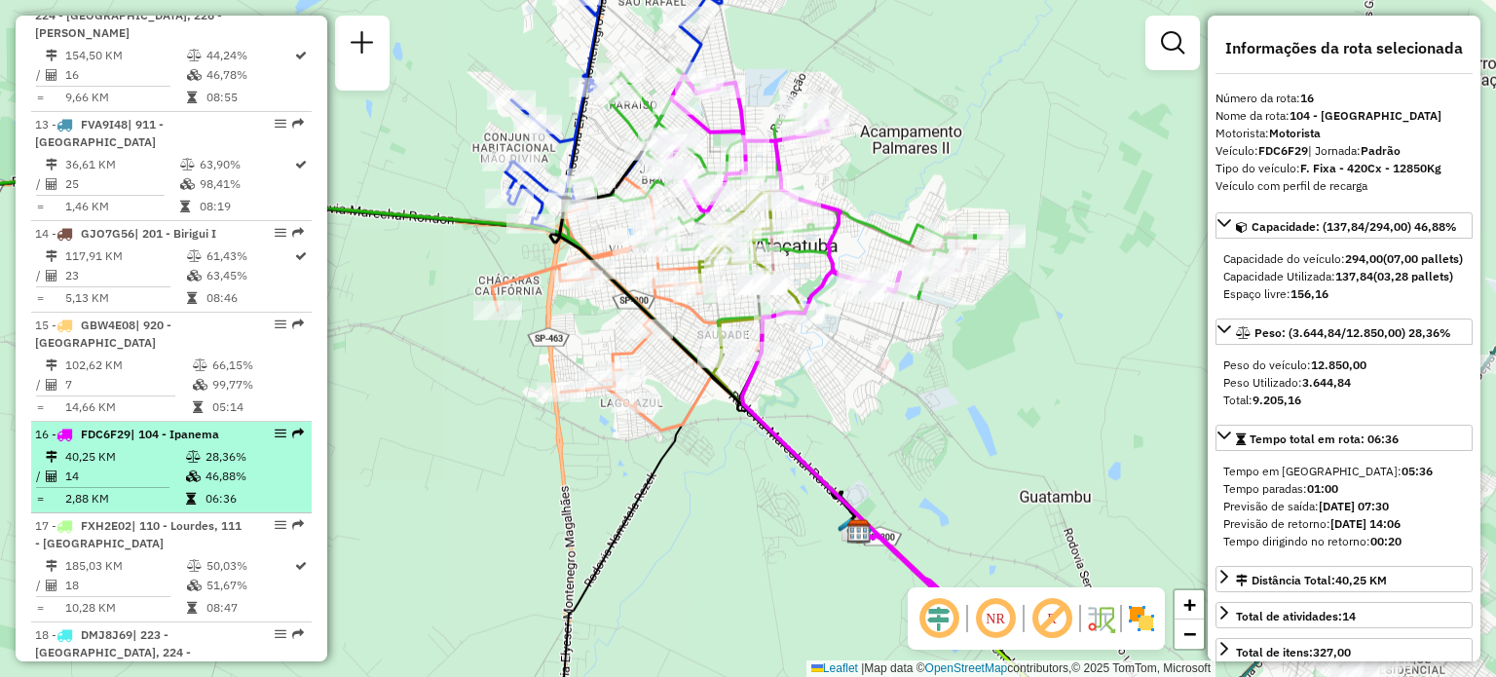
click at [275, 427] on em at bounding box center [281, 433] width 12 height 12
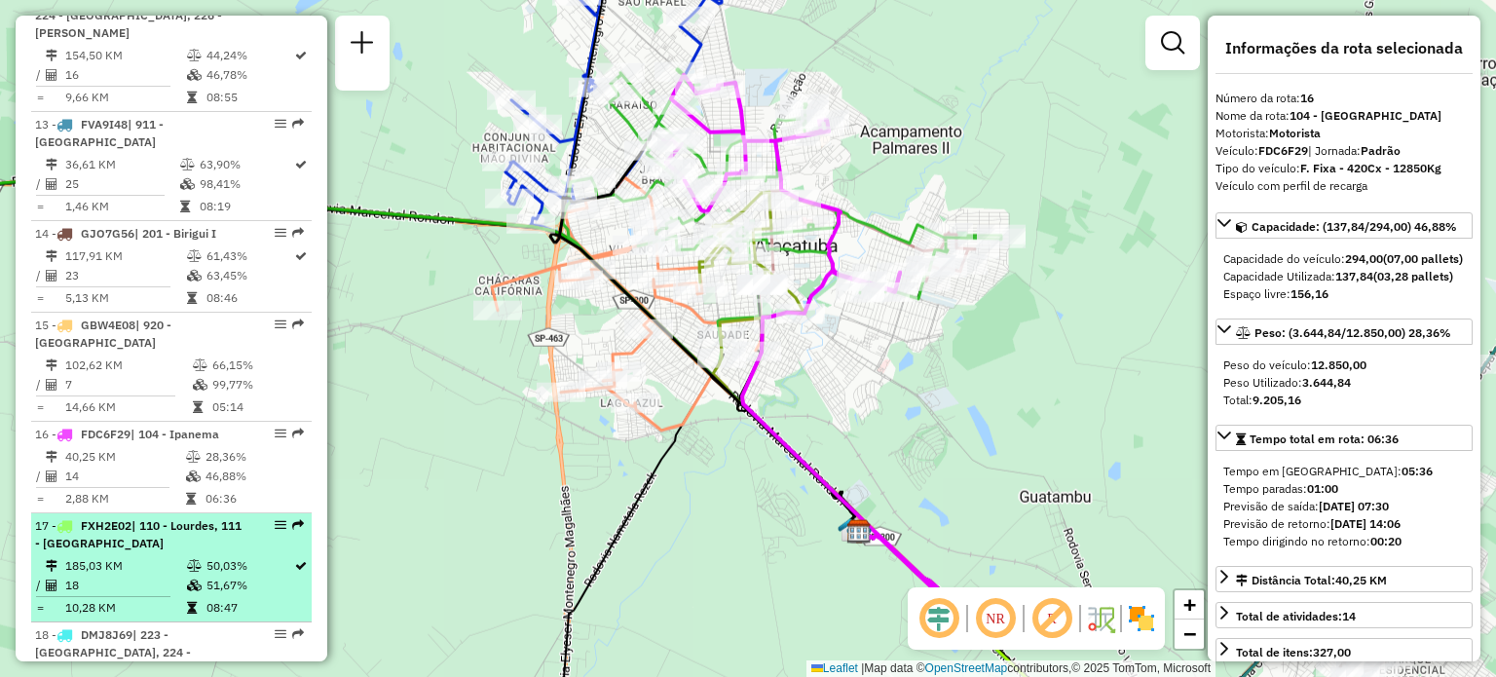
click at [141, 517] on div "17 - FXH2E02 | 110 - Lourdes, 111 - Vicentópolis" at bounding box center [138, 534] width 206 height 35
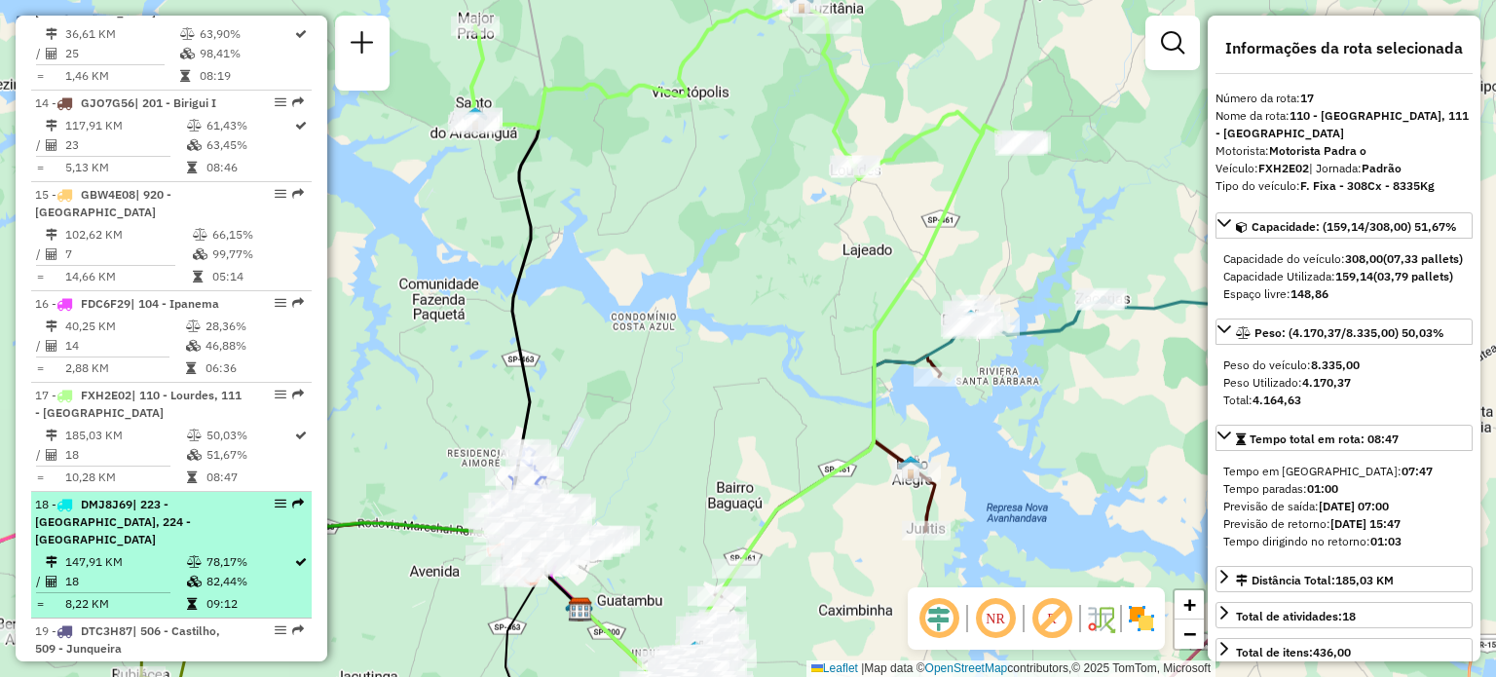
scroll to position [2289, 0]
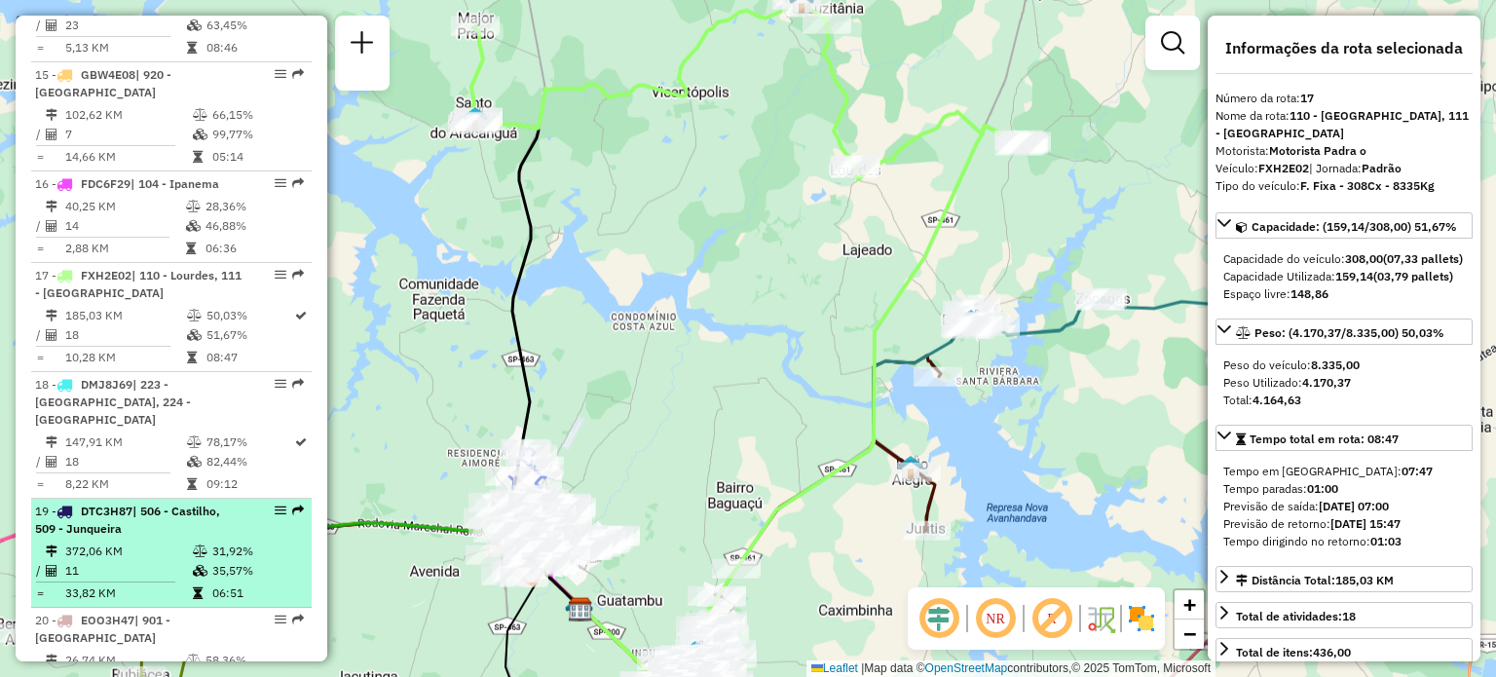
click at [103, 503] on span "| 506 - Castilho, 509 - Junqueira" at bounding box center [127, 519] width 185 height 32
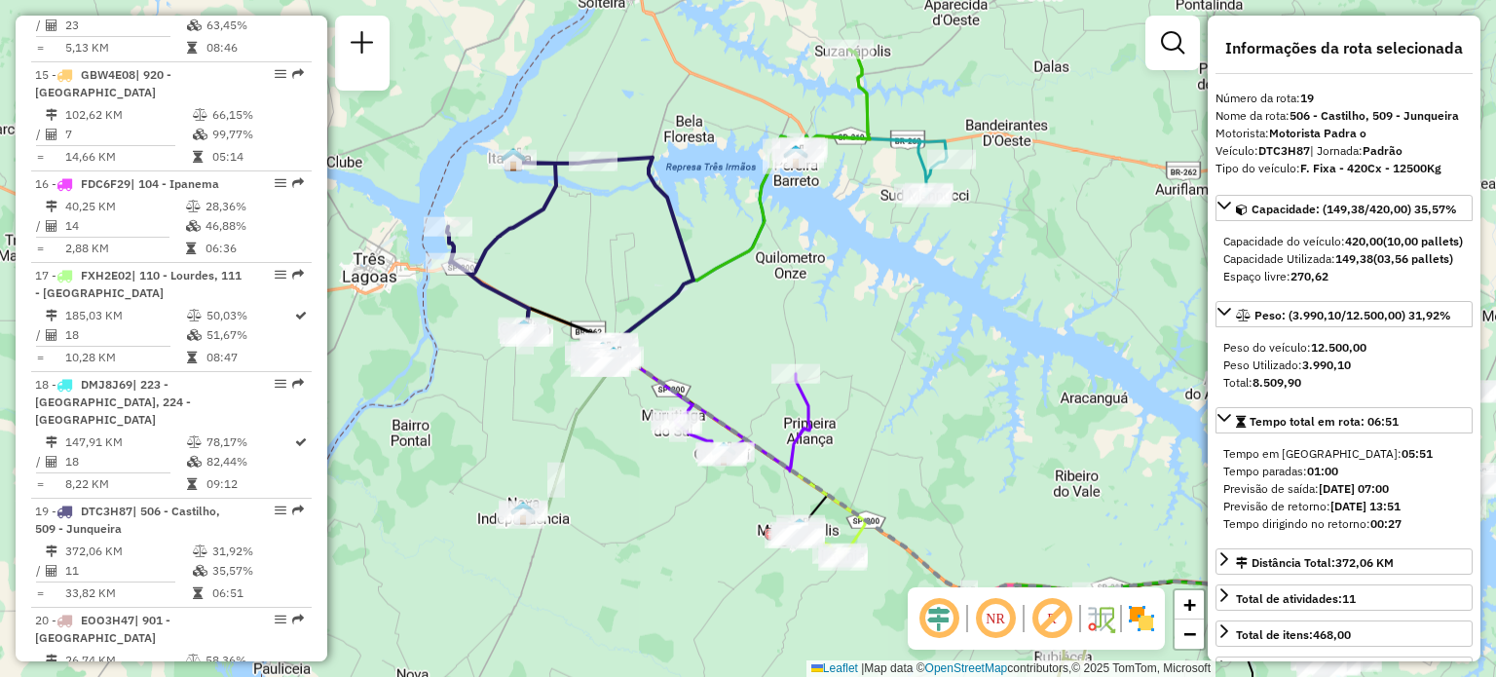
drag, startPoint x: 361, startPoint y: 405, endPoint x: 484, endPoint y: 462, distance: 135.1
click at [484, 462] on div "Janela de atendimento Grade de atendimento Capacidade Transportadoras Veículos …" at bounding box center [748, 338] width 1496 height 677
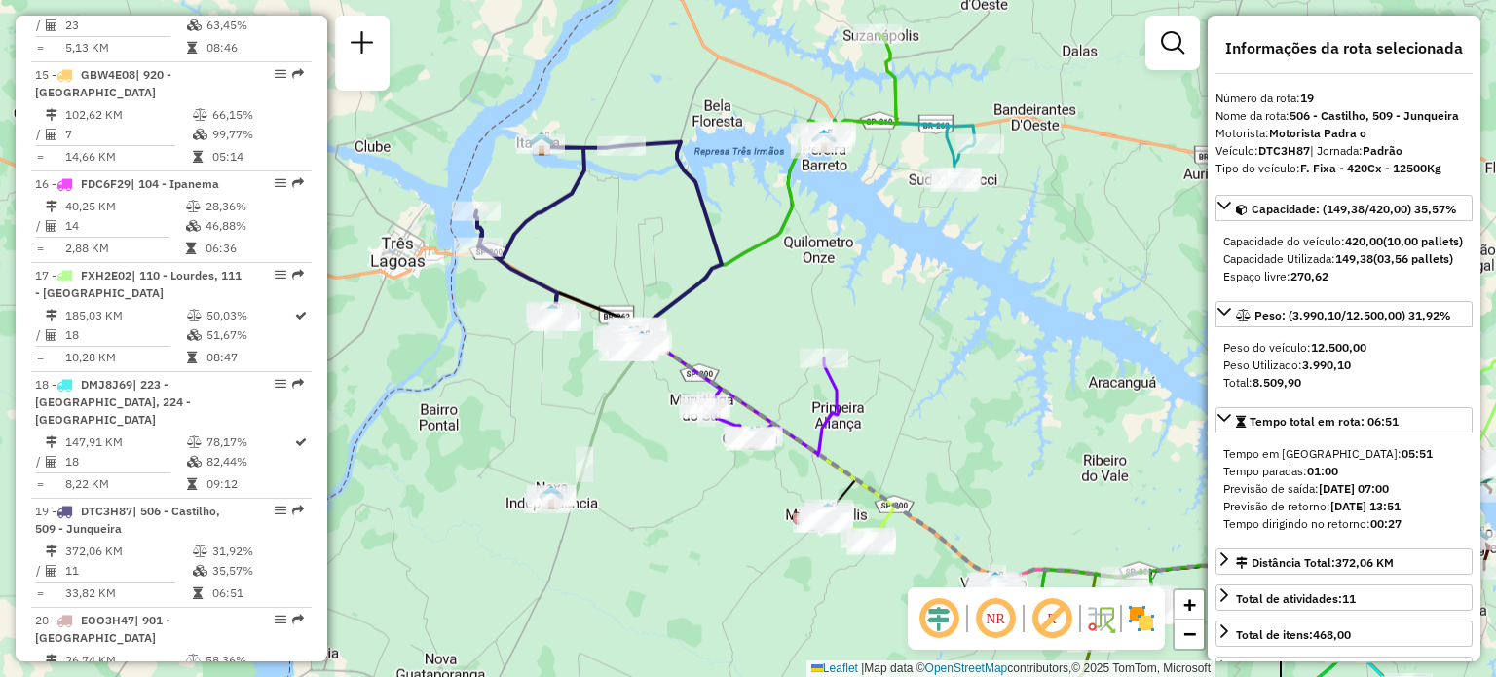
drag, startPoint x: 634, startPoint y: 494, endPoint x: 662, endPoint y: 478, distance: 32.3
click at [662, 478] on div "Janela de atendimento Grade de atendimento Capacidade Transportadoras Veículos …" at bounding box center [748, 338] width 1496 height 677
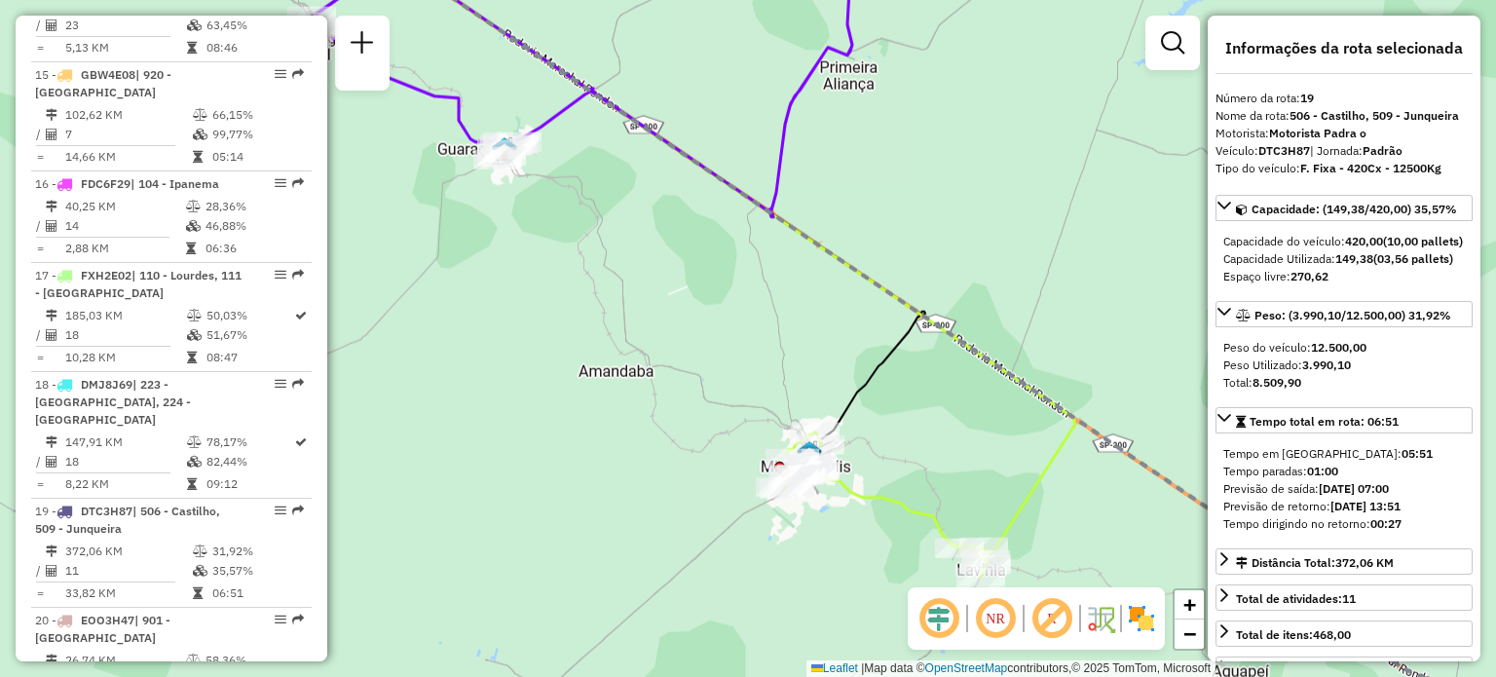
click at [817, 443] on img at bounding box center [809, 452] width 25 height 25
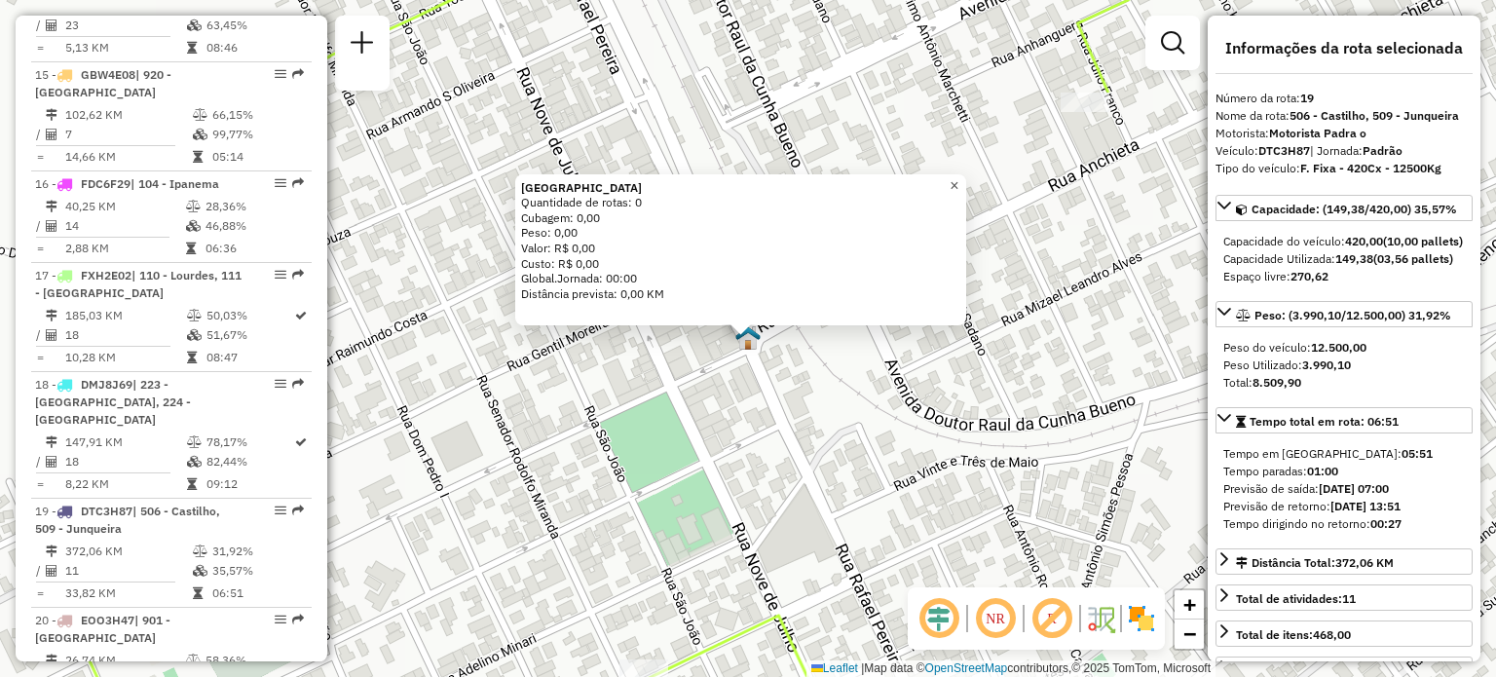
click at [961, 186] on link "×" at bounding box center [954, 185] width 23 height 23
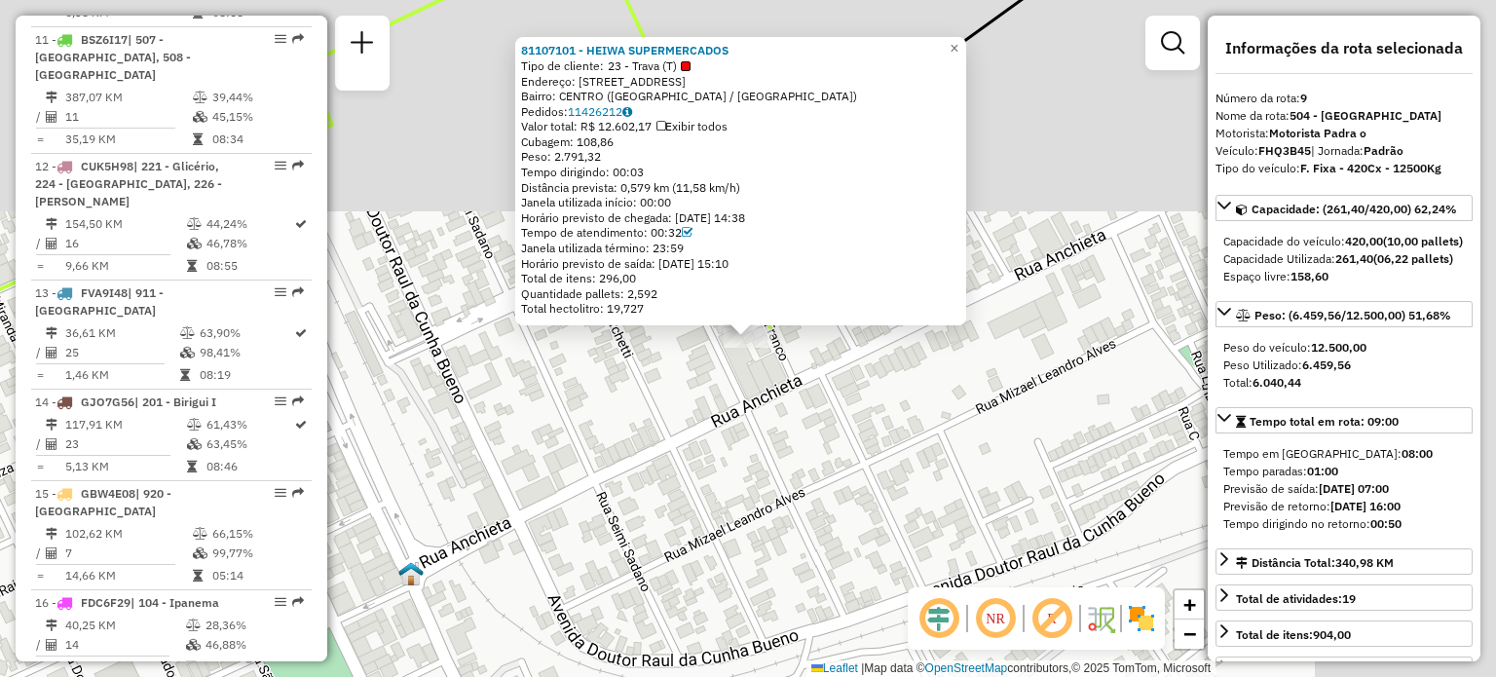
scroll to position [1644, 0]
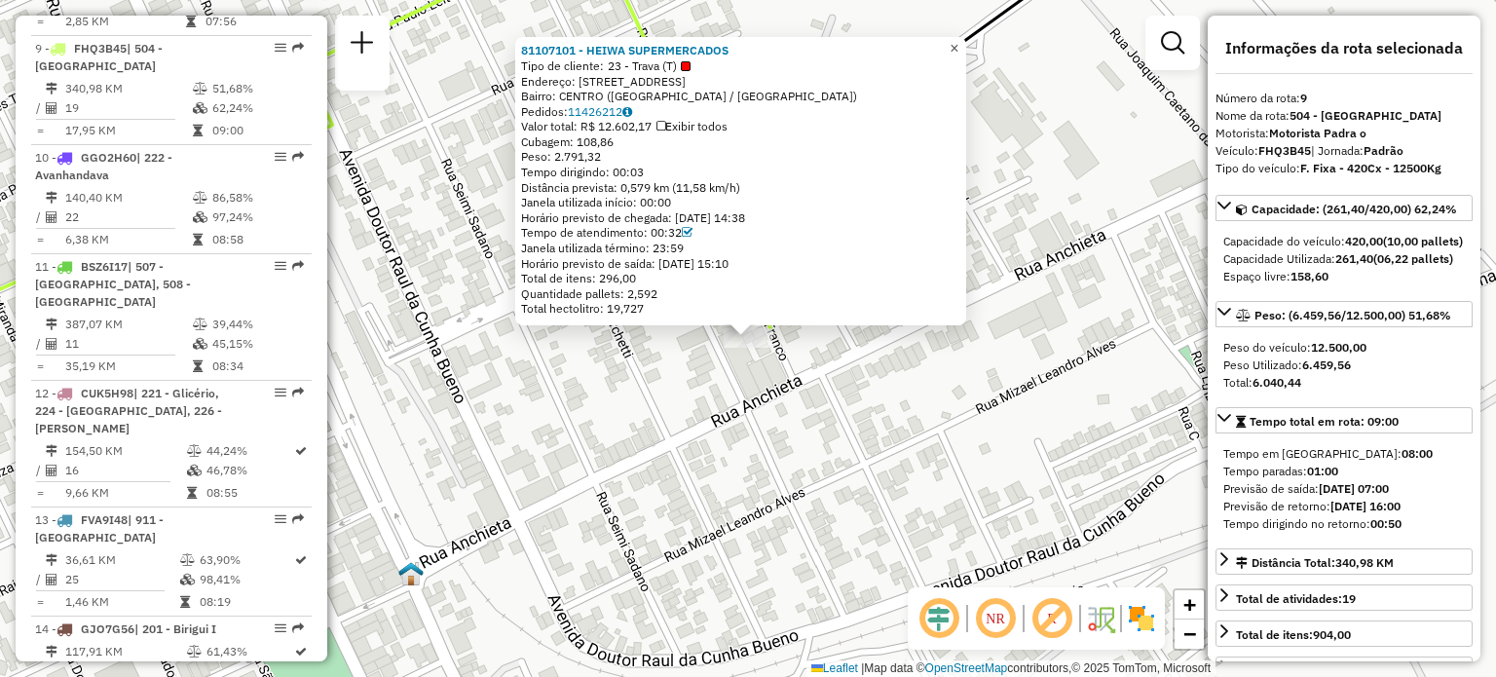
click at [958, 50] on span "×" at bounding box center [953, 48] width 9 height 17
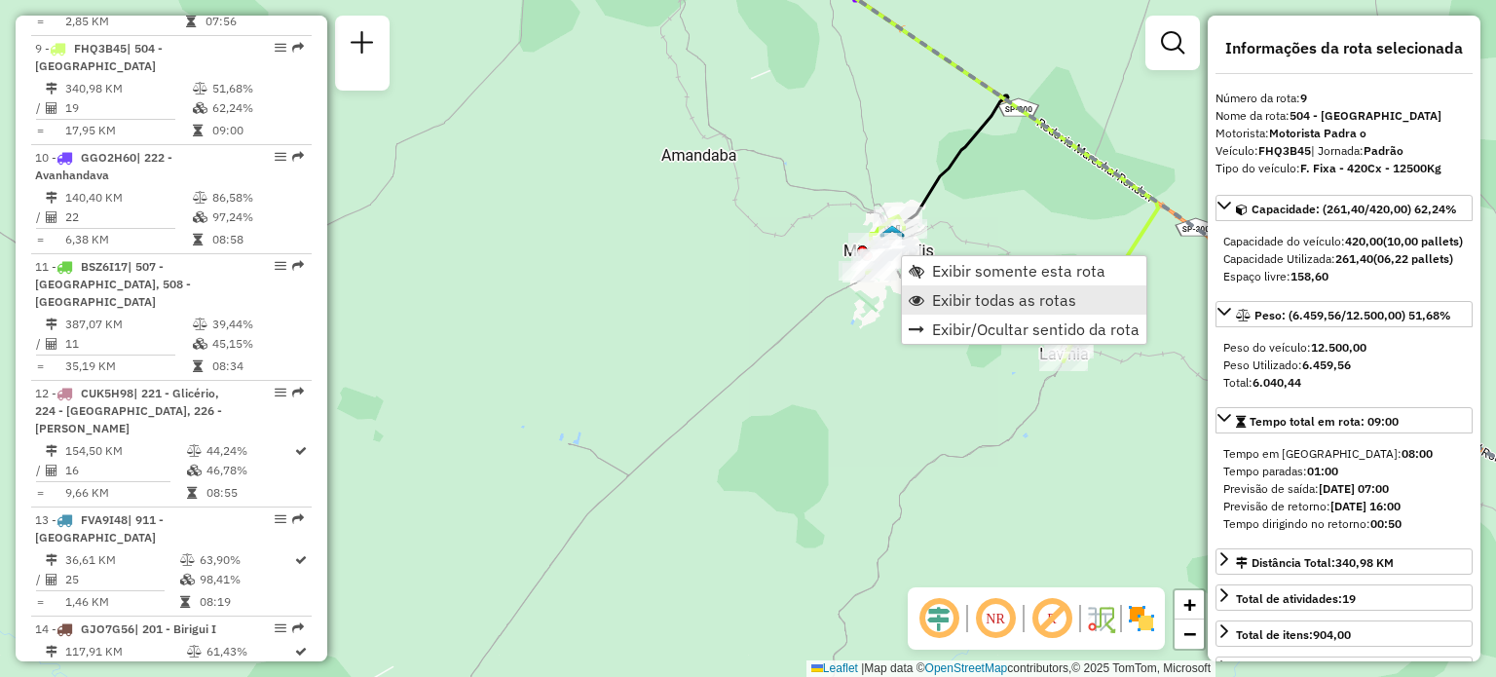
click at [927, 299] on link "Exibir todas as rotas" at bounding box center [1024, 299] width 244 height 29
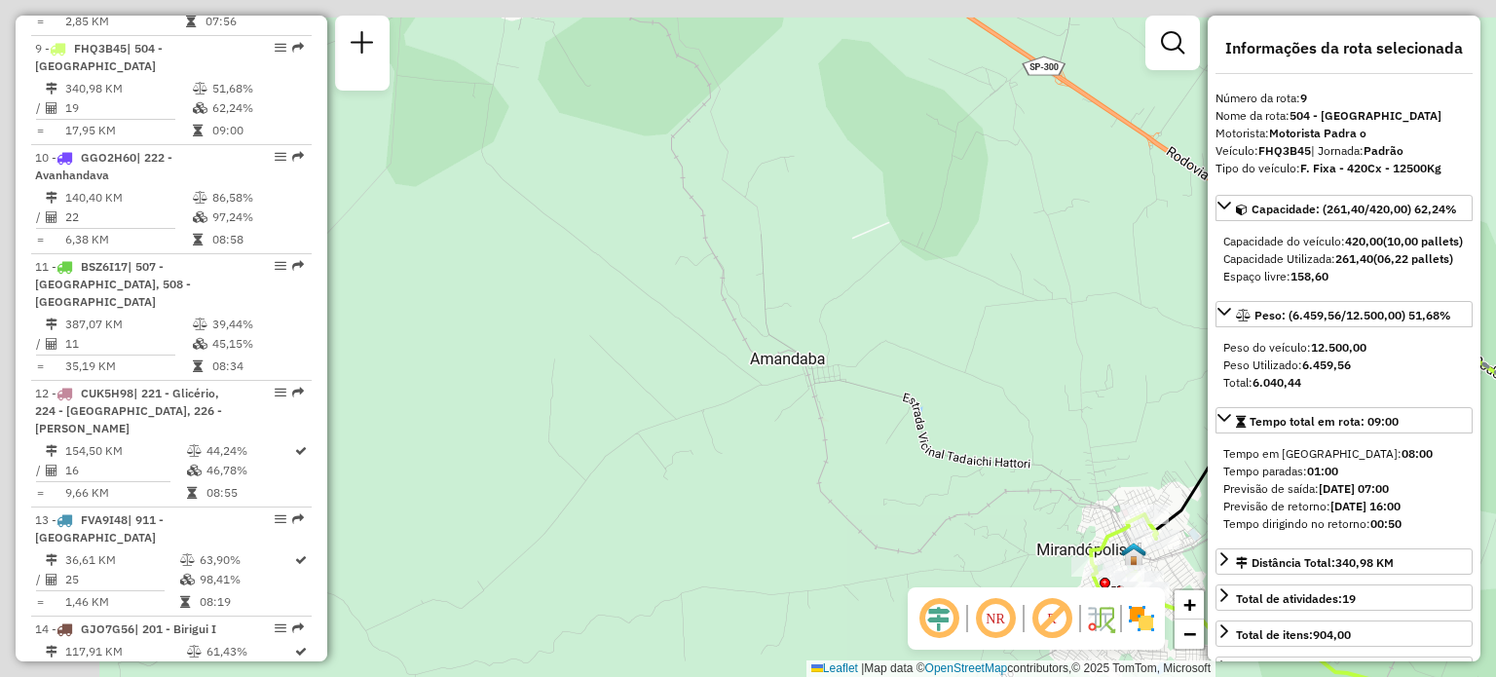
drag, startPoint x: 796, startPoint y: 178, endPoint x: 998, endPoint y: 517, distance: 394.8
click at [998, 517] on div "Janela de atendimento Grade de atendimento Capacidade Transportadoras Veículos …" at bounding box center [748, 338] width 1496 height 677
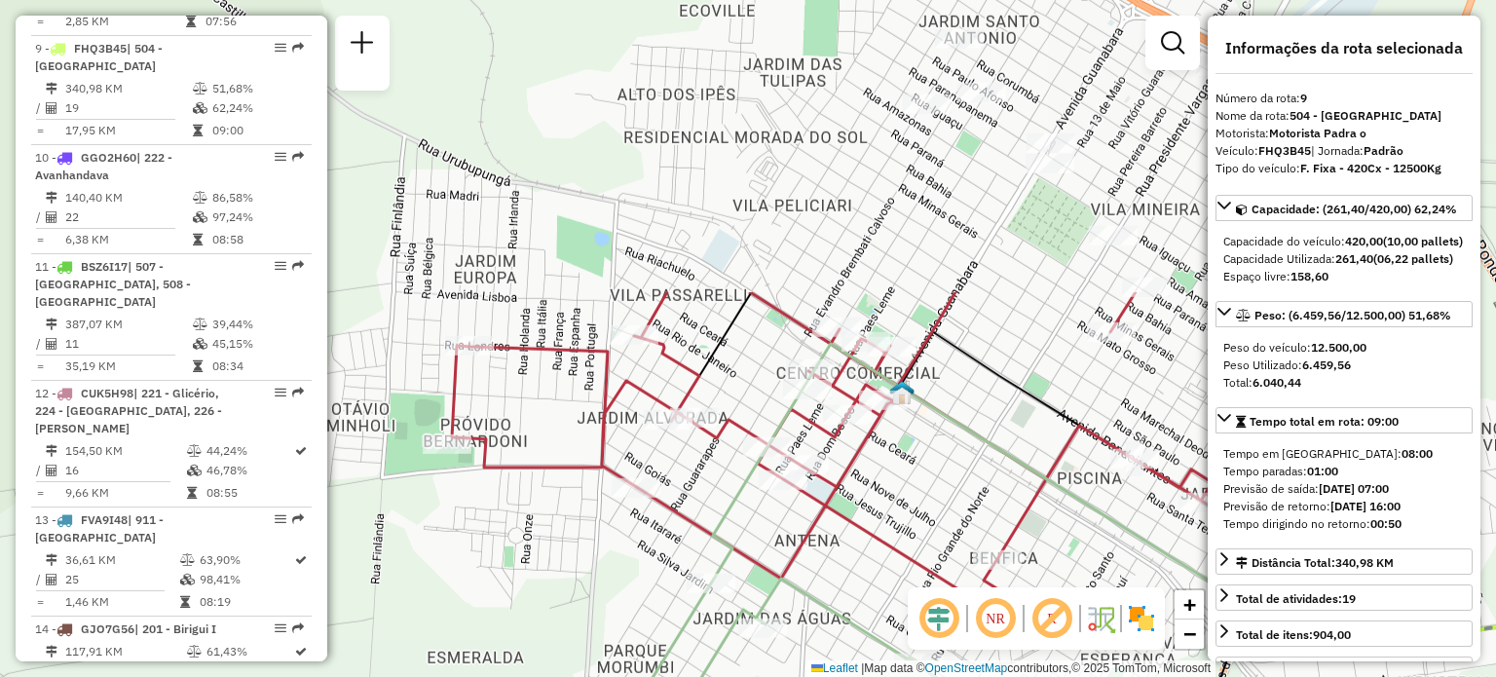
drag, startPoint x: 619, startPoint y: 211, endPoint x: 580, endPoint y: 571, distance: 361.4
click at [580, 571] on div "Janela de atendimento Grade de atendimento Capacidade Transportadoras Veículos …" at bounding box center [748, 338] width 1496 height 677
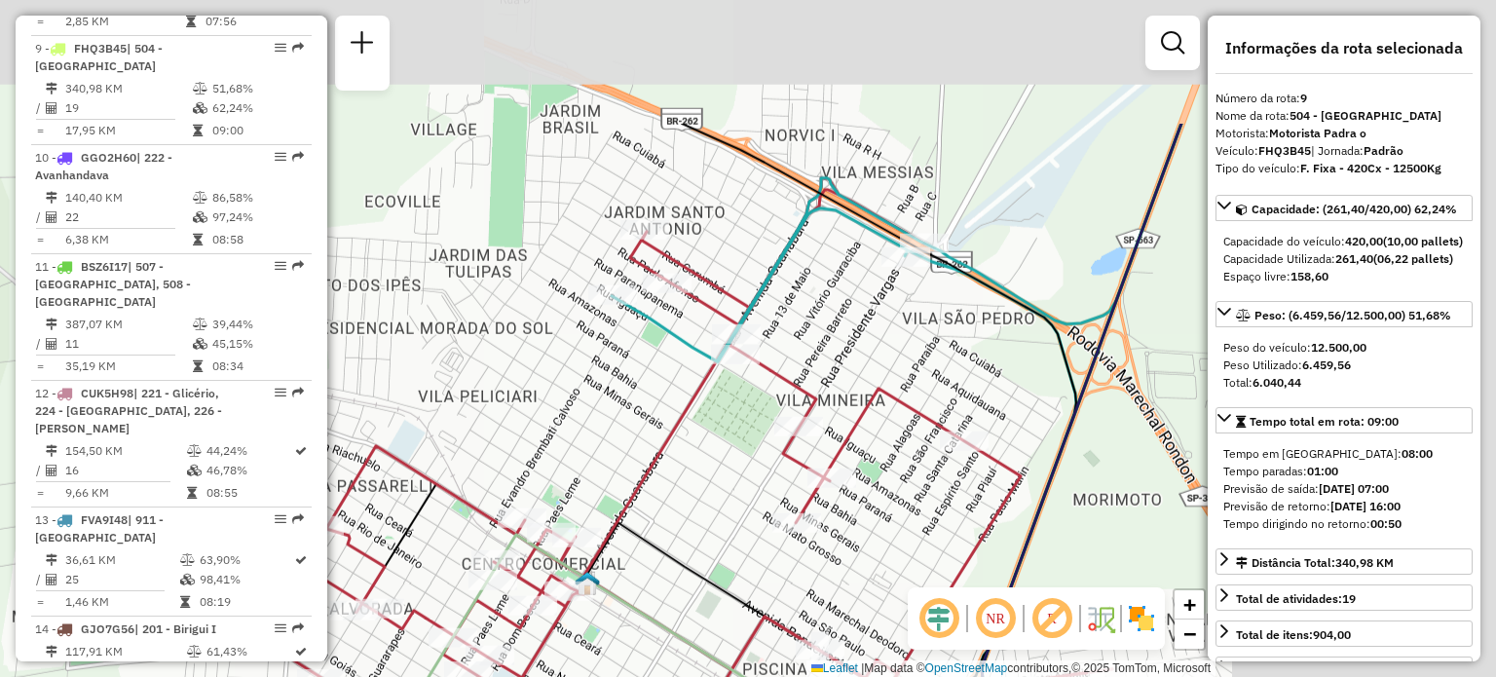
drag, startPoint x: 1004, startPoint y: 308, endPoint x: 689, endPoint y: 499, distance: 367.9
click at [689, 499] on div "Janela de atendimento Grade de atendimento Capacidade Transportadoras Veículos …" at bounding box center [748, 338] width 1496 height 677
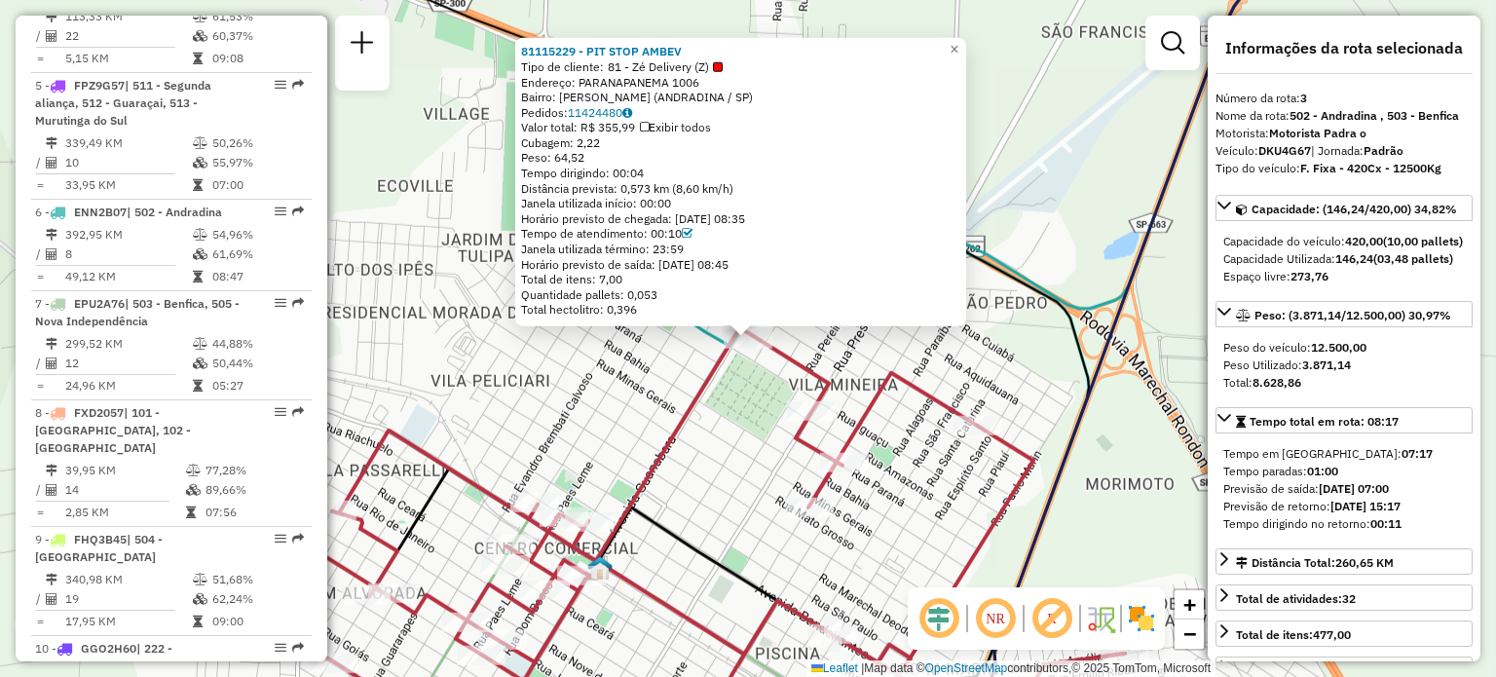
scroll to position [991, 0]
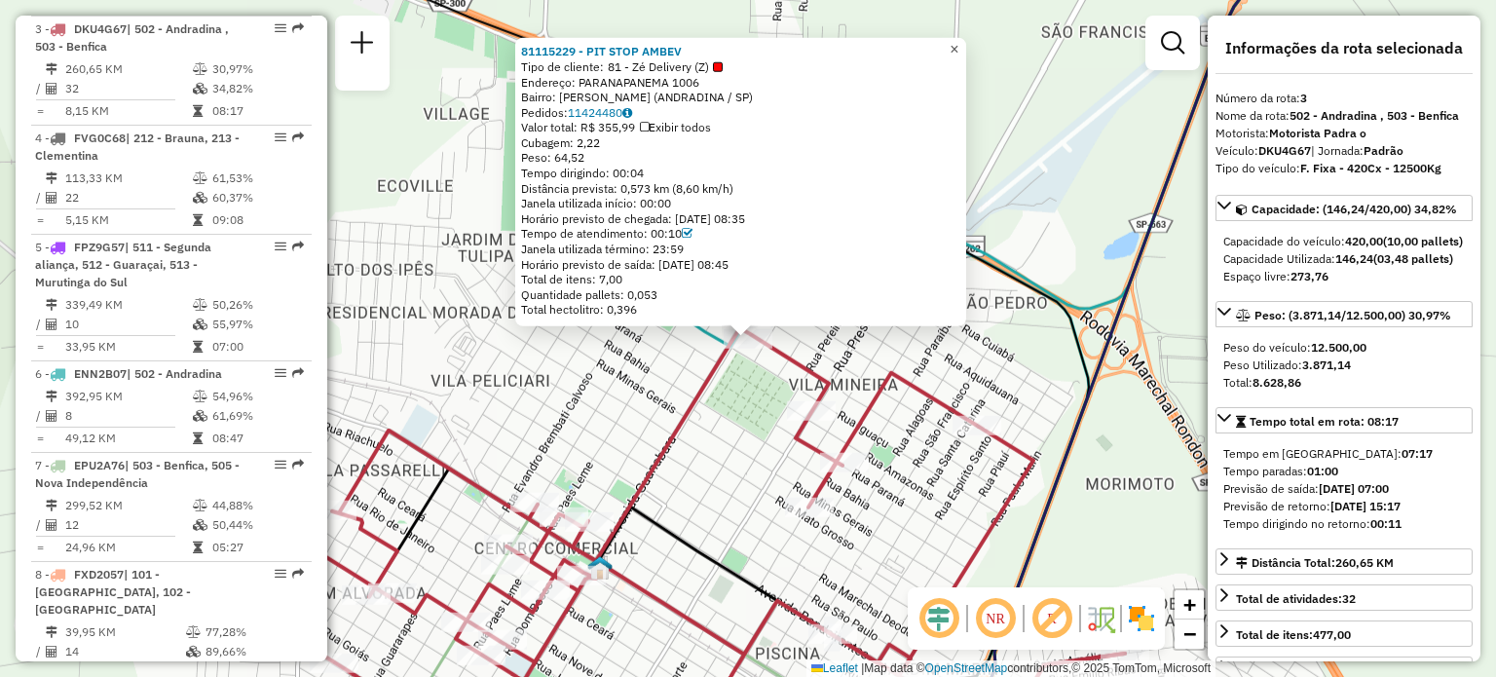
click at [958, 46] on span "×" at bounding box center [953, 49] width 9 height 17
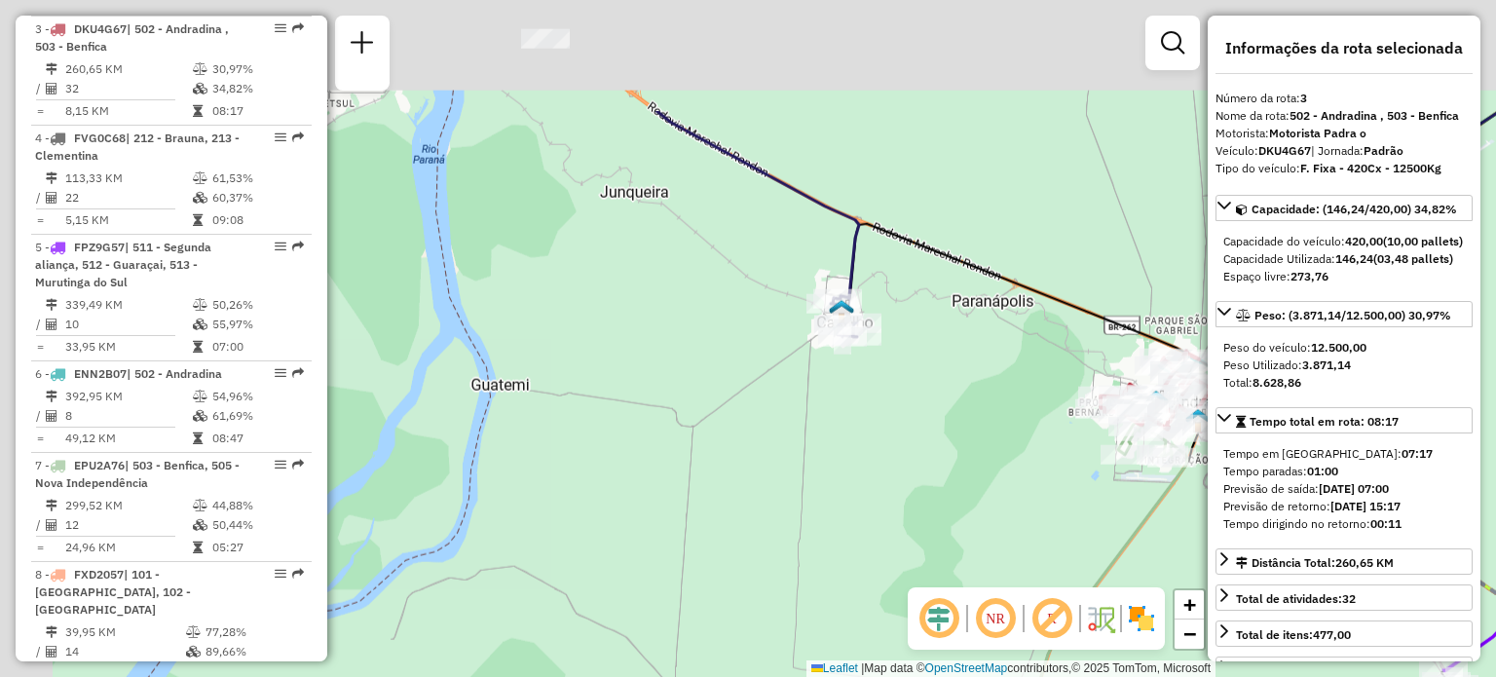
drag, startPoint x: 666, startPoint y: 222, endPoint x: 965, endPoint y: 400, distance: 348.0
click at [965, 400] on div "Janela de atendimento Grade de atendimento Capacidade Transportadoras Veículos …" at bounding box center [748, 338] width 1496 height 677
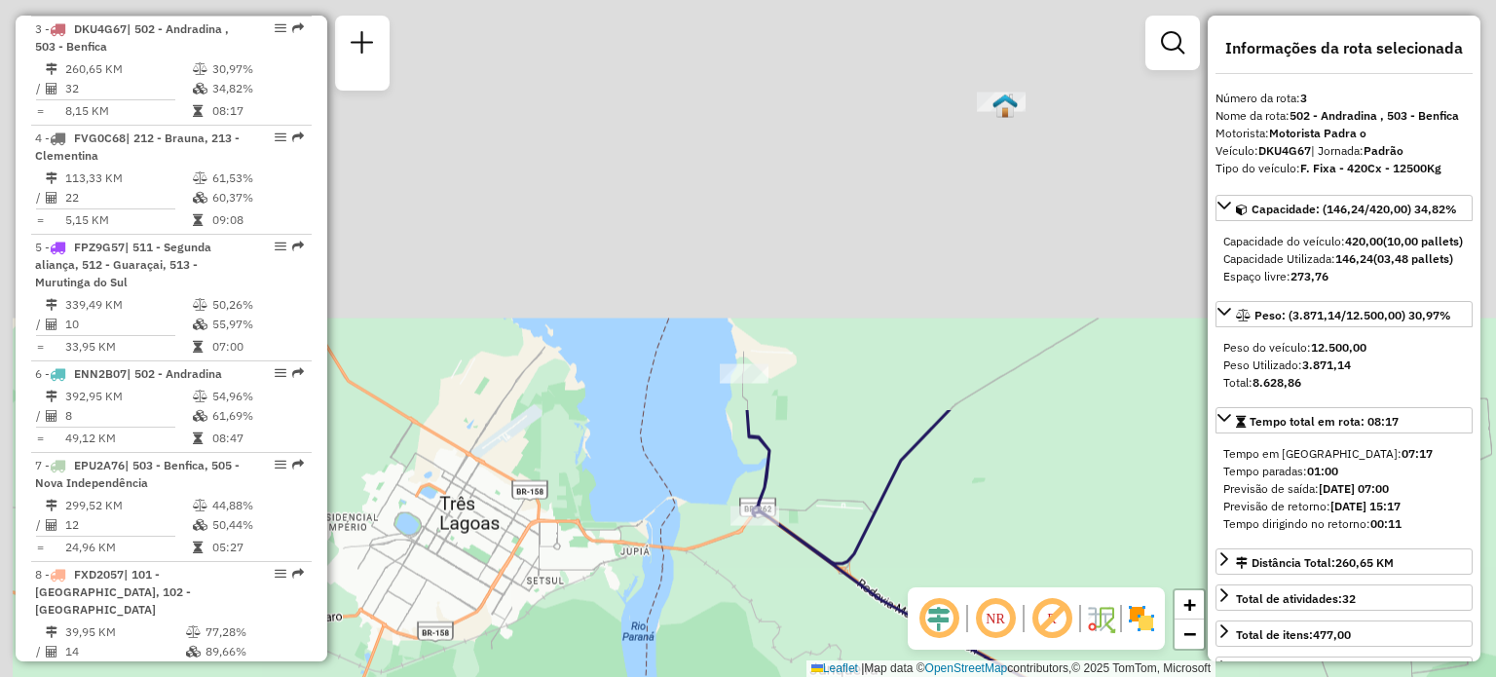
drag, startPoint x: 609, startPoint y: 163, endPoint x: 818, endPoint y: 640, distance: 521.1
click at [818, 640] on div "Janela de atendimento Grade de atendimento Capacidade Transportadoras Veículos …" at bounding box center [748, 338] width 1496 height 677
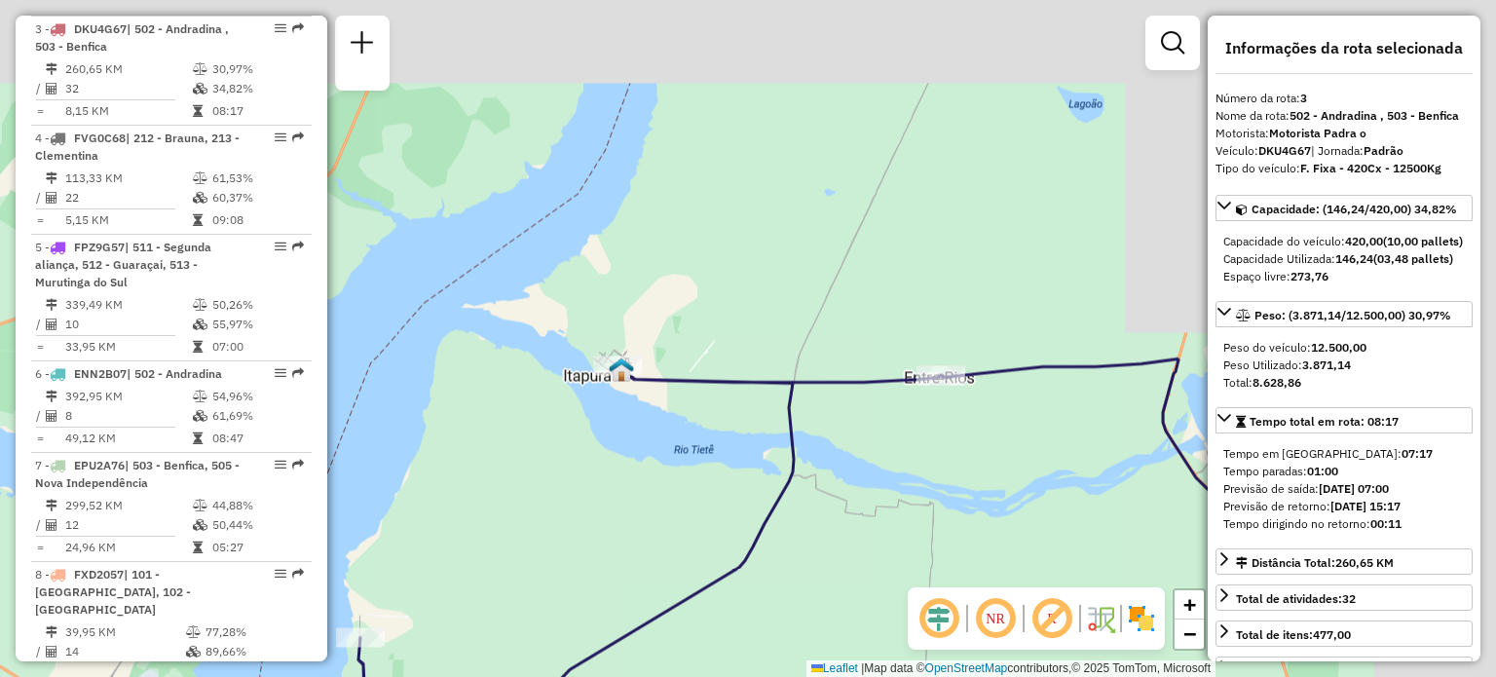
drag, startPoint x: 993, startPoint y: 392, endPoint x: 610, endPoint y: 656, distance: 465.7
click at [610, 656] on icon at bounding box center [649, 686] width 582 height 643
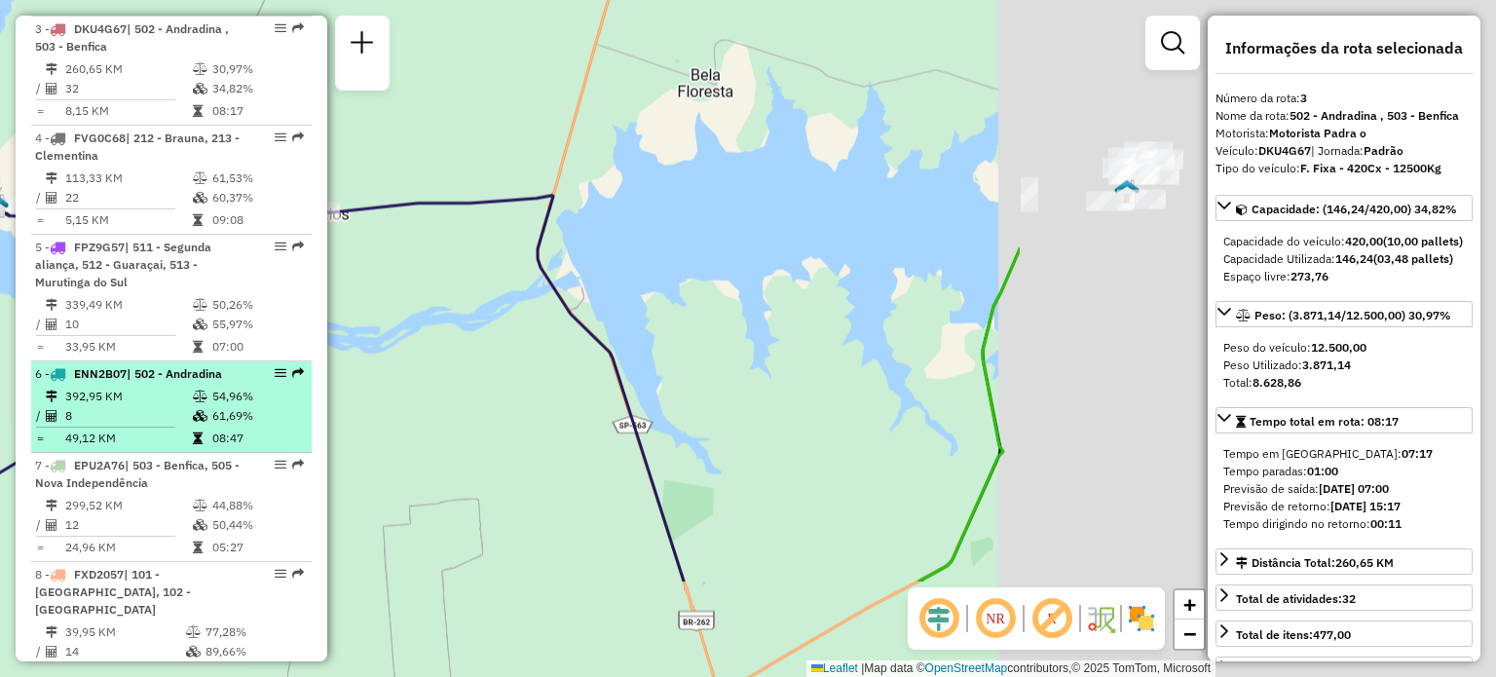
drag, startPoint x: 740, startPoint y: 572, endPoint x: 115, endPoint y: 408, distance: 646.2
click at [115, 408] on hb-router-mapa "Informações da Sessão 1227384 - 11/08/2025 Criação: 09/08/2025 14:40 Depósito: …" at bounding box center [748, 338] width 1496 height 677
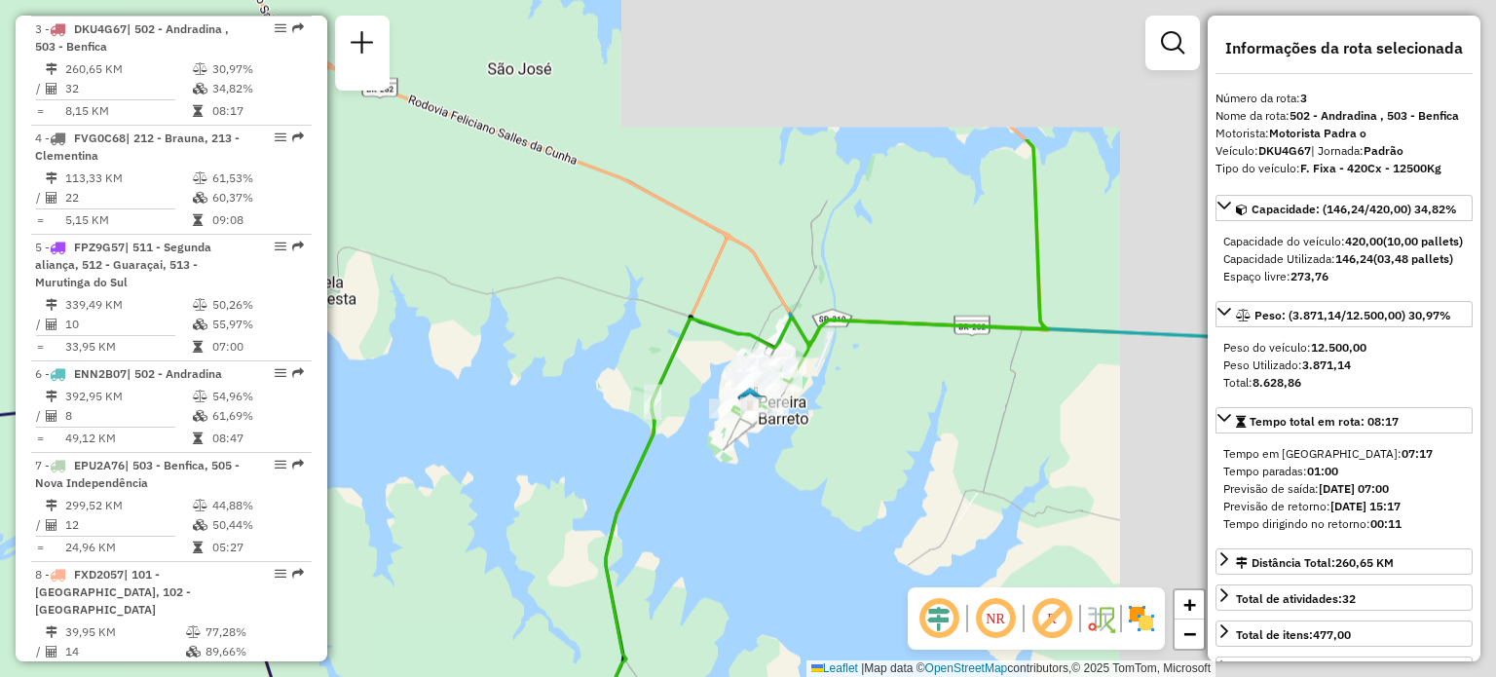
drag, startPoint x: 1095, startPoint y: 257, endPoint x: 718, endPoint y: 464, distance: 430.2
click at [718, 464] on div "Janela de atendimento Grade de atendimento Capacidade Transportadoras Veículos …" at bounding box center [748, 338] width 1496 height 677
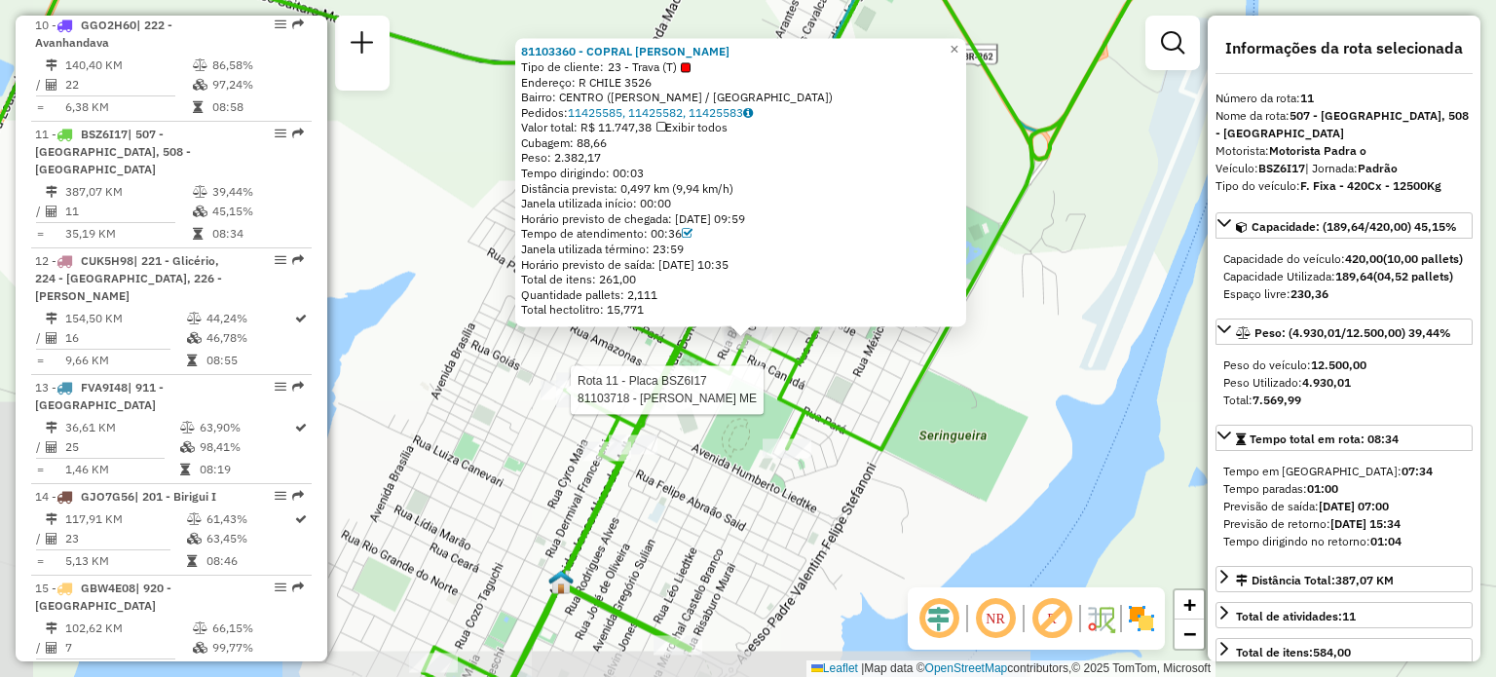
scroll to position [1862, 0]
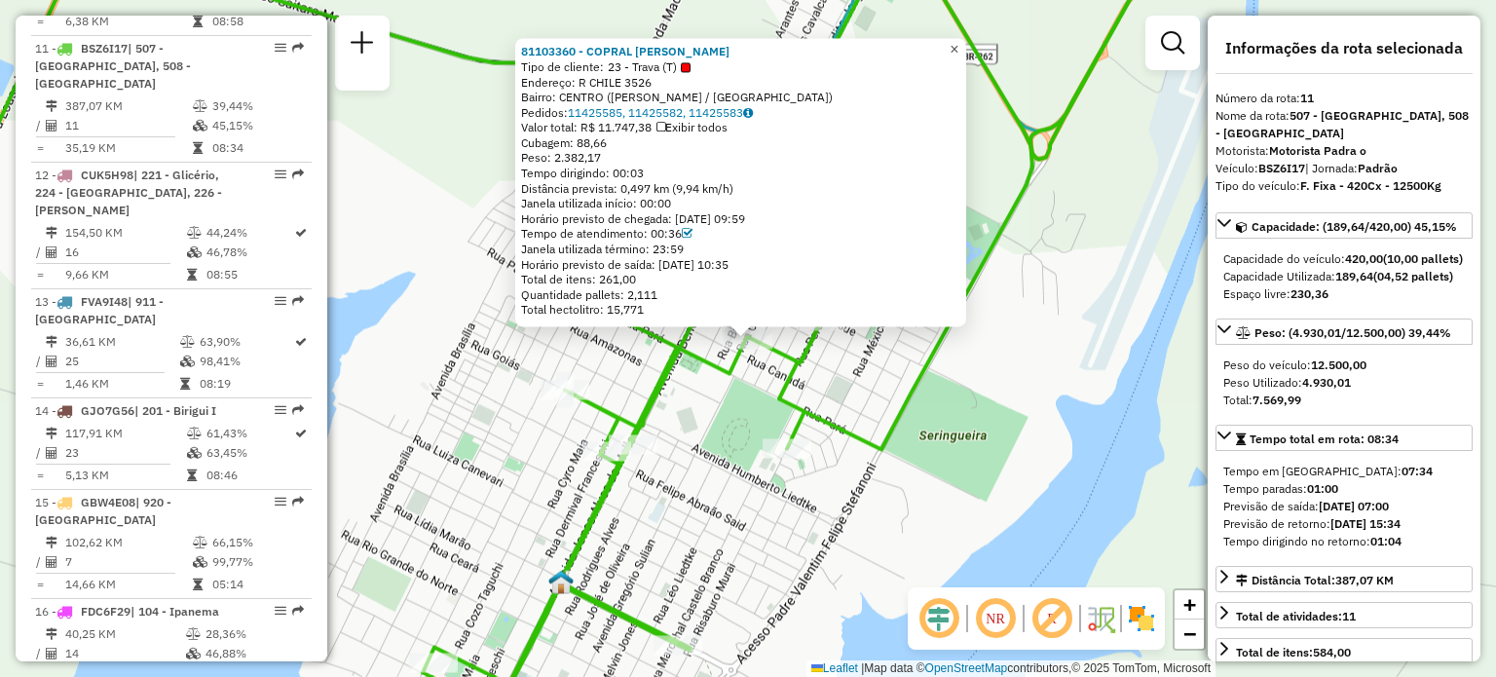
click at [958, 44] on span "×" at bounding box center [953, 50] width 9 height 17
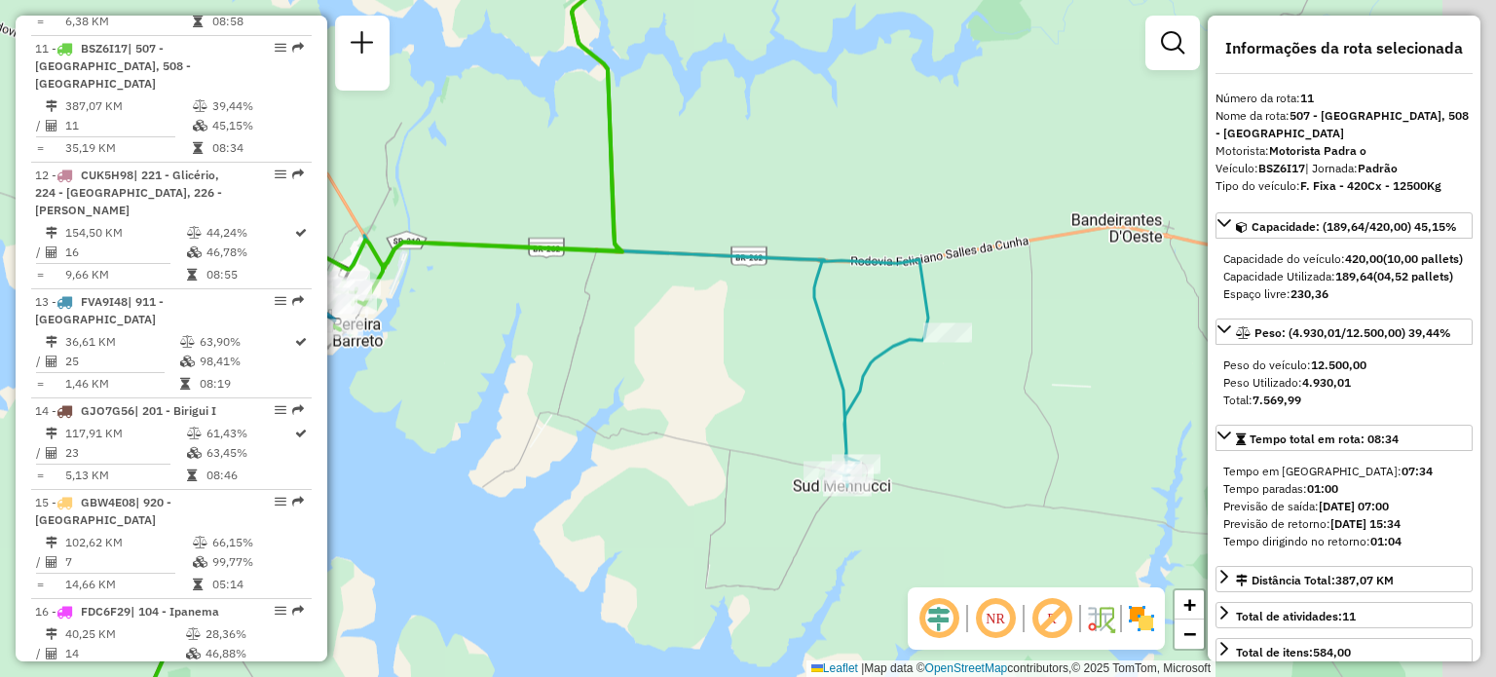
drag, startPoint x: 1095, startPoint y: 303, endPoint x: 428, endPoint y: 310, distance: 666.1
click at [428, 310] on div "Janela de atendimento Grade de atendimento Capacidade Transportadoras Veículos …" at bounding box center [748, 338] width 1496 height 677
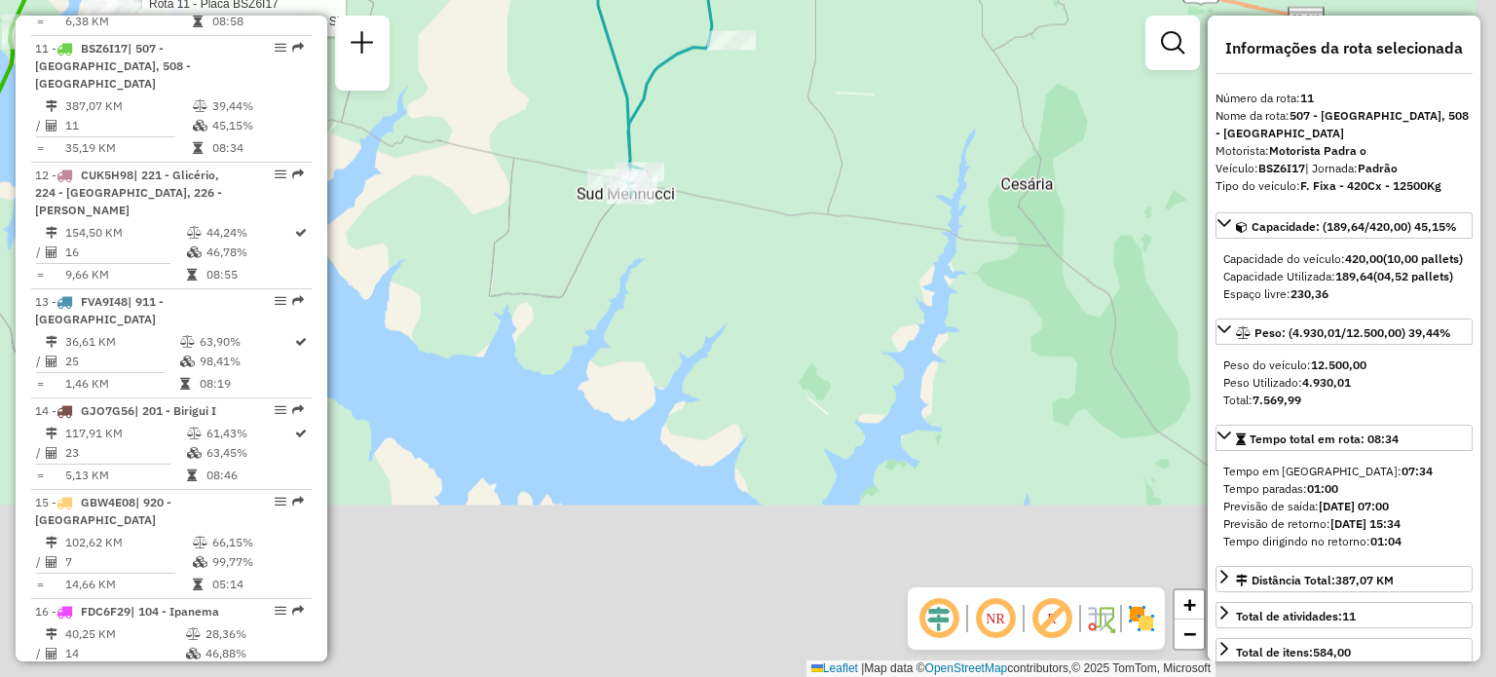
drag, startPoint x: 905, startPoint y: 482, endPoint x: 574, endPoint y: 26, distance: 563.3
click at [574, 26] on div "Rota 11 - Placa BSZ6I17 81114911 - WALDIR OLIVEIRA DOS Rota 11 - Placa BSZ6I17 …" at bounding box center [748, 338] width 1496 height 677
